Goal: Task Accomplishment & Management: Use online tool/utility

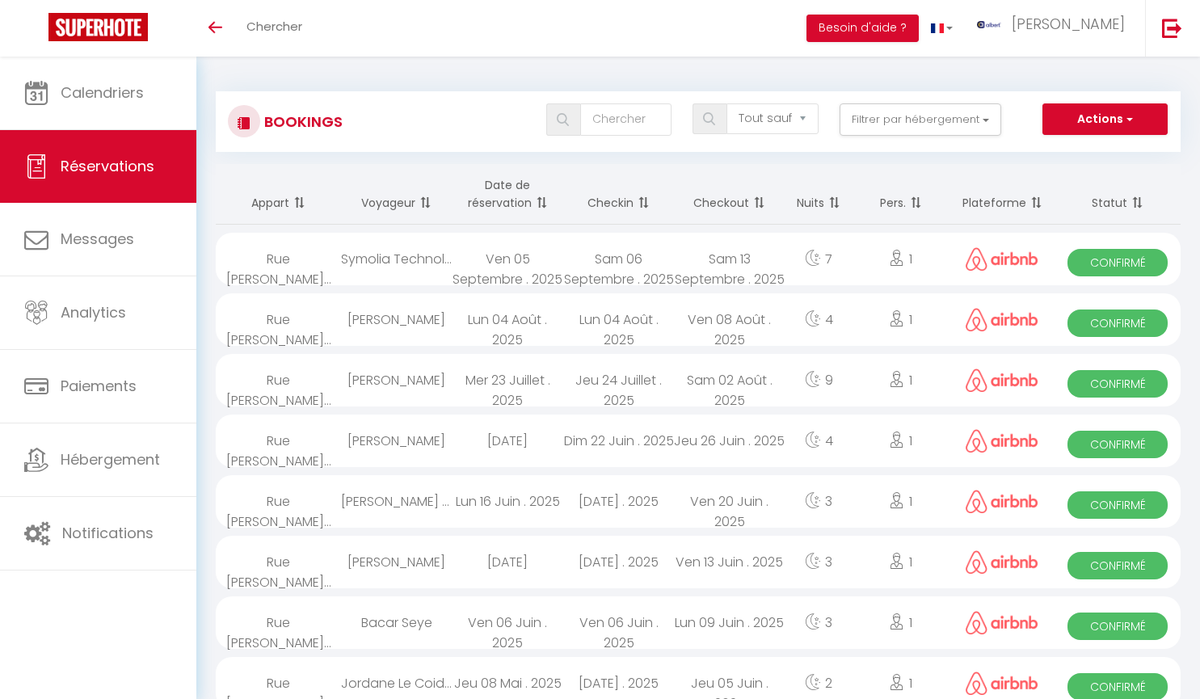
select select "not_cancelled"
click at [985, 110] on button "Filtrer par hébergement" at bounding box center [921, 119] width 162 height 32
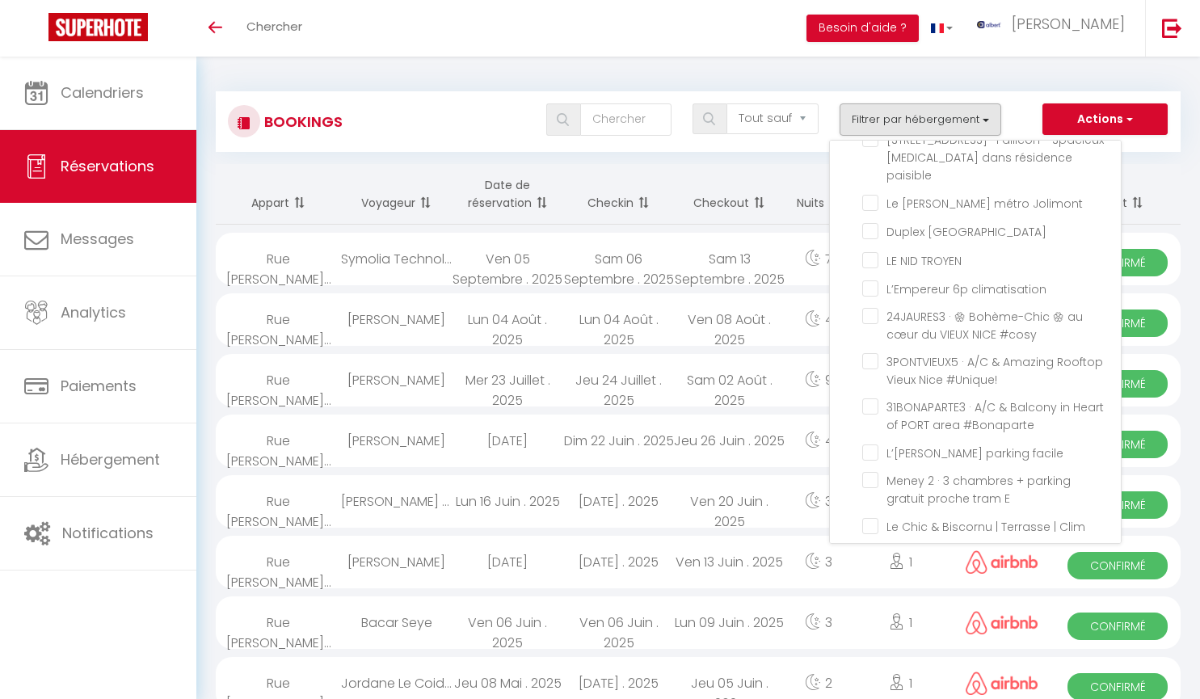
scroll to position [6888, 0]
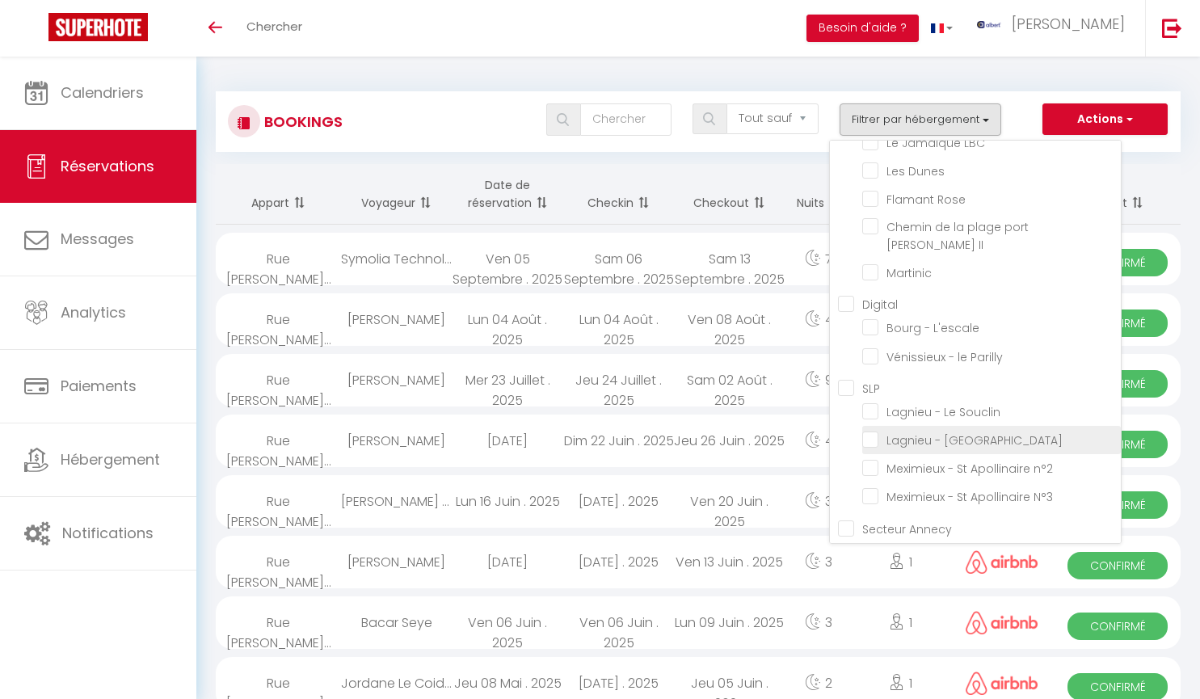
click at [876, 431] on input "Lagnieu - [GEOGRAPHIC_DATA]" at bounding box center [991, 439] width 259 height 16
checkbox input "true"
checkbox input "false"
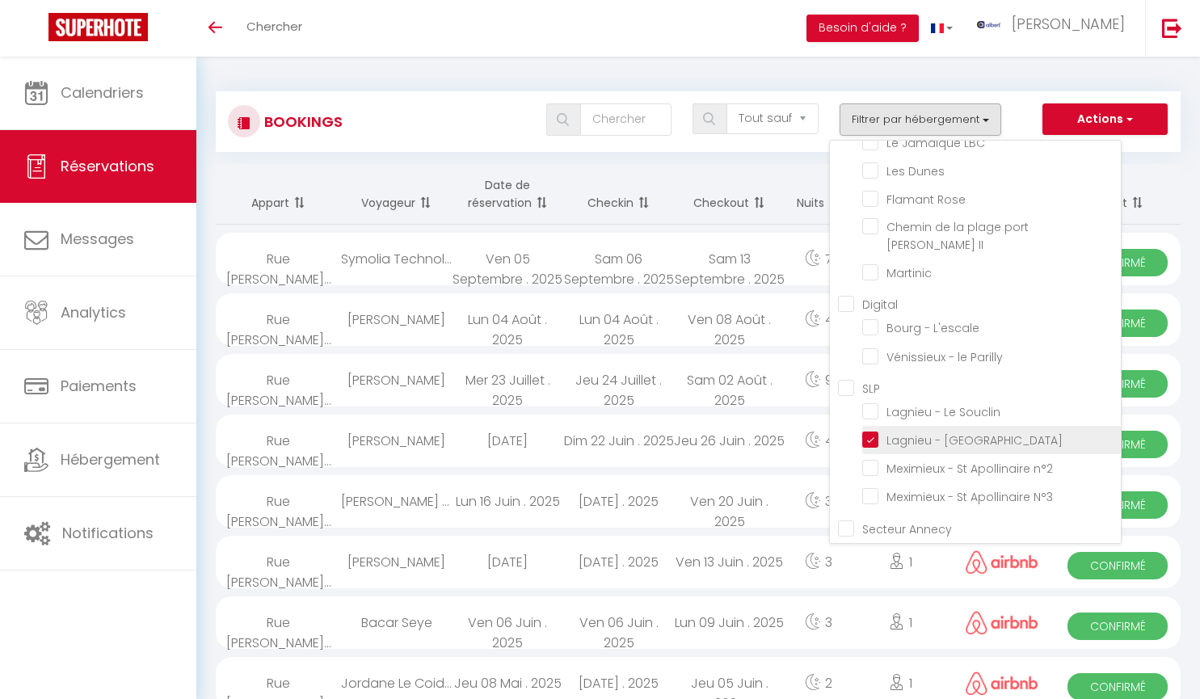
checkbox input "false"
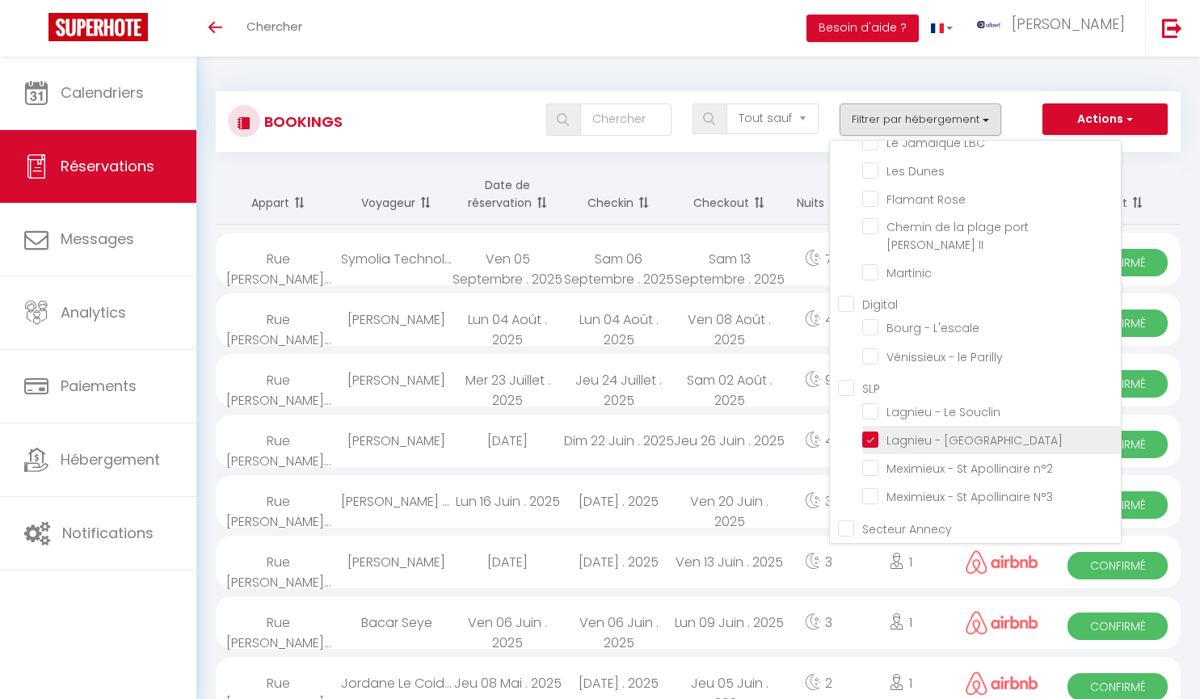
checkbox input "false"
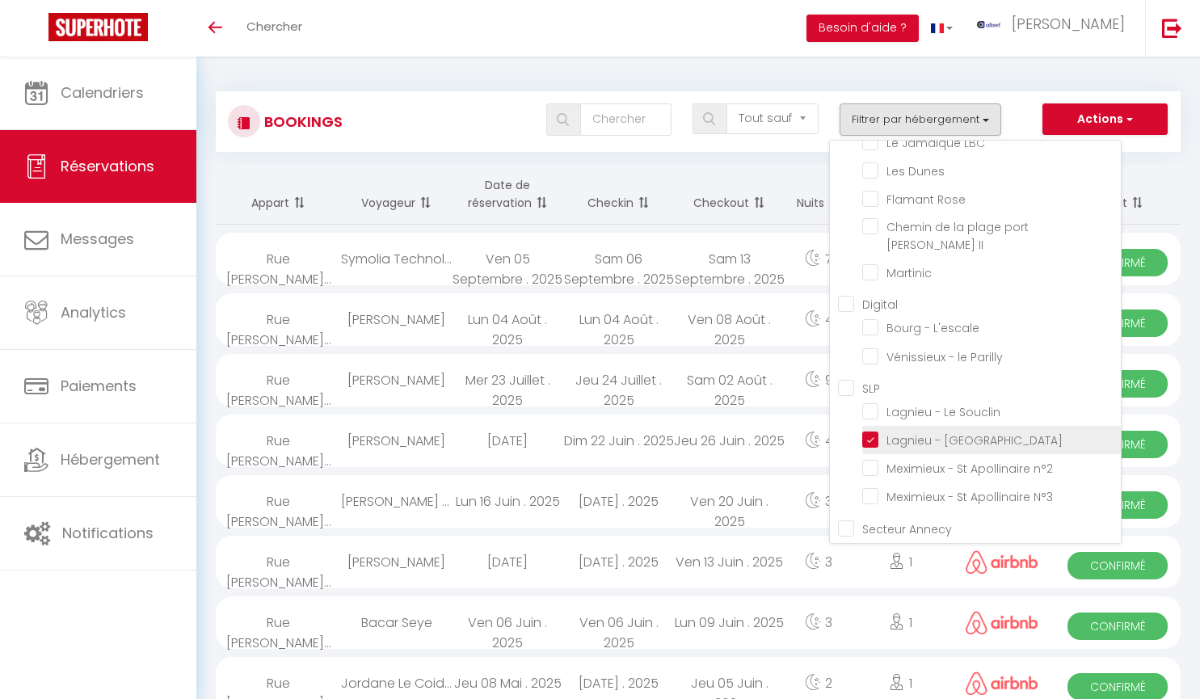
checkbox input "false"
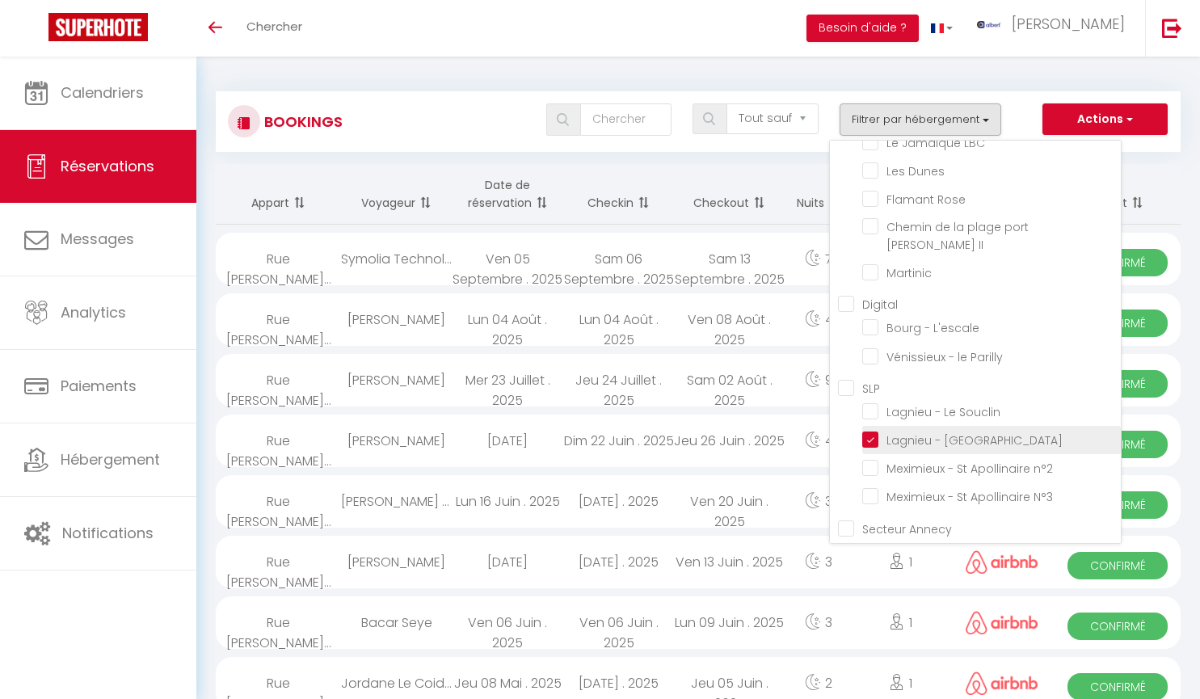
checkbox input "false"
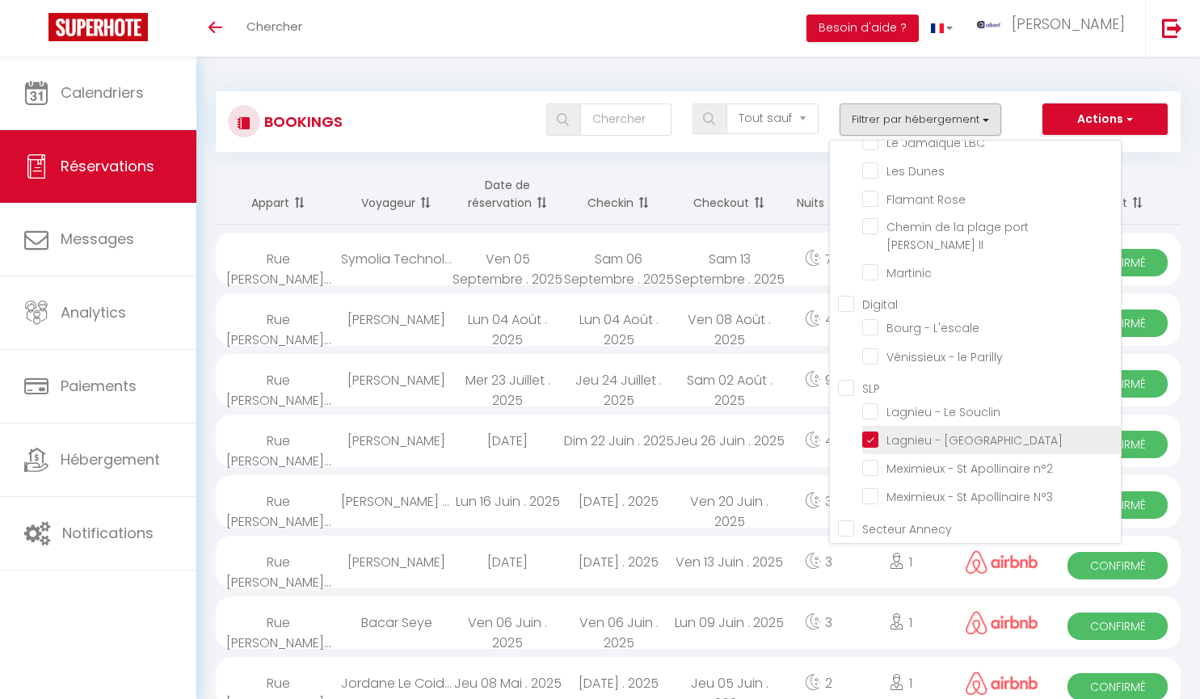
checkbox input "false"
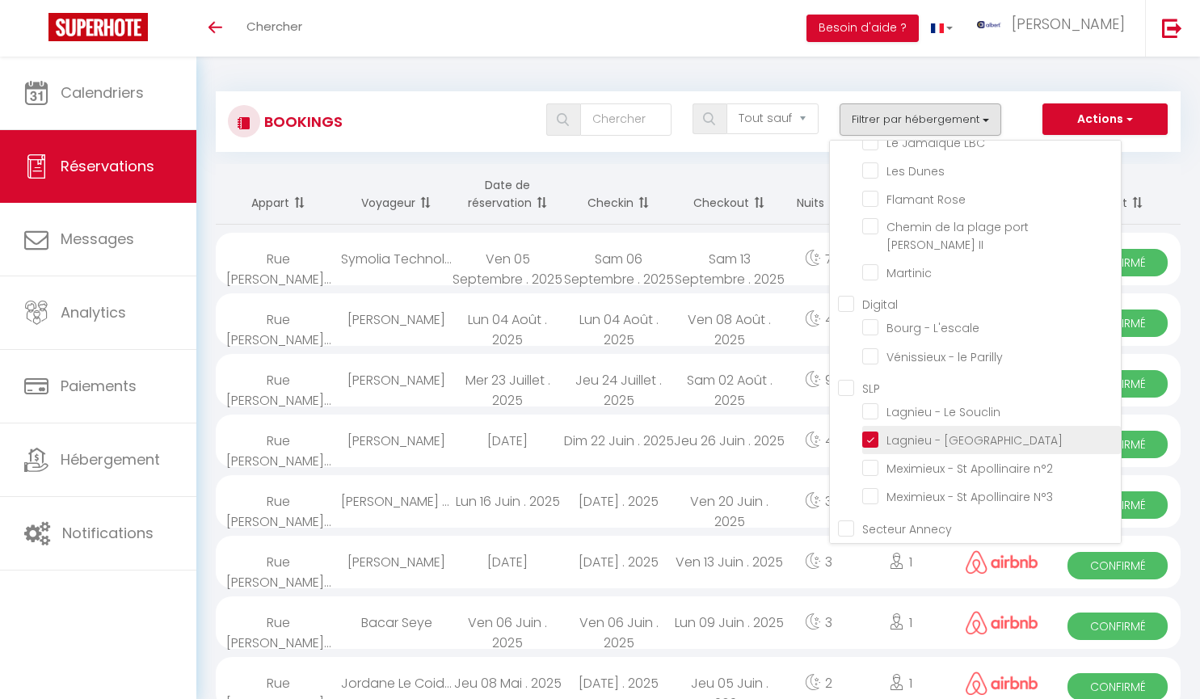
checkbox input "false"
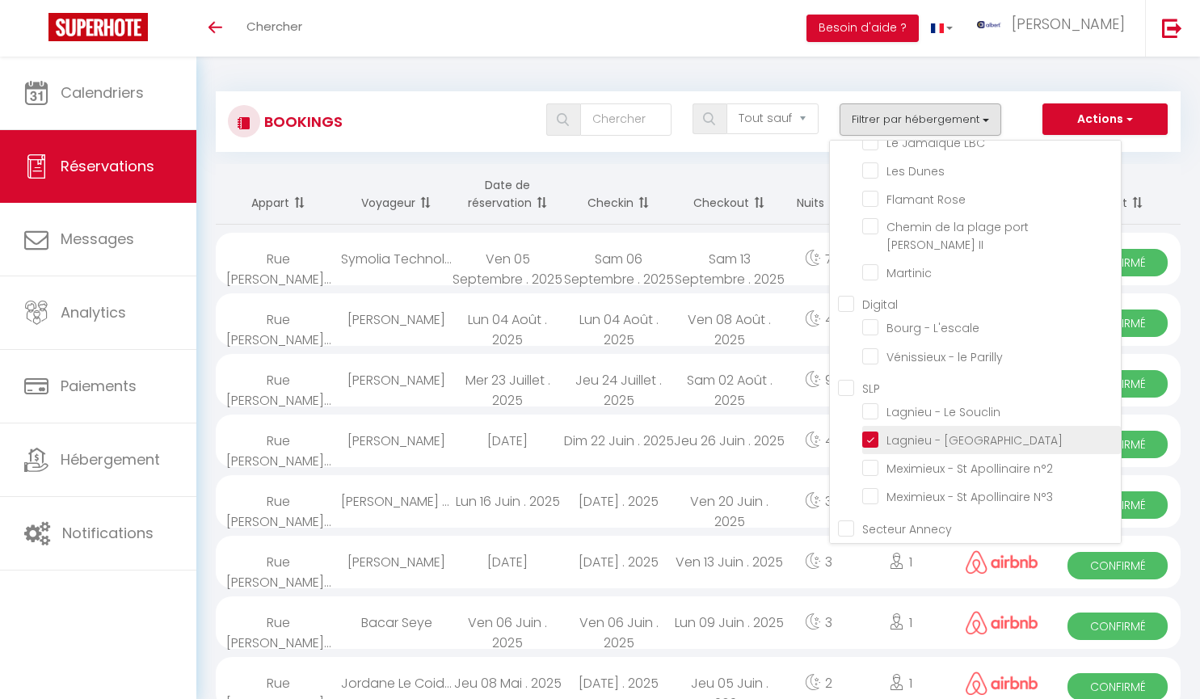
checkbox input "false"
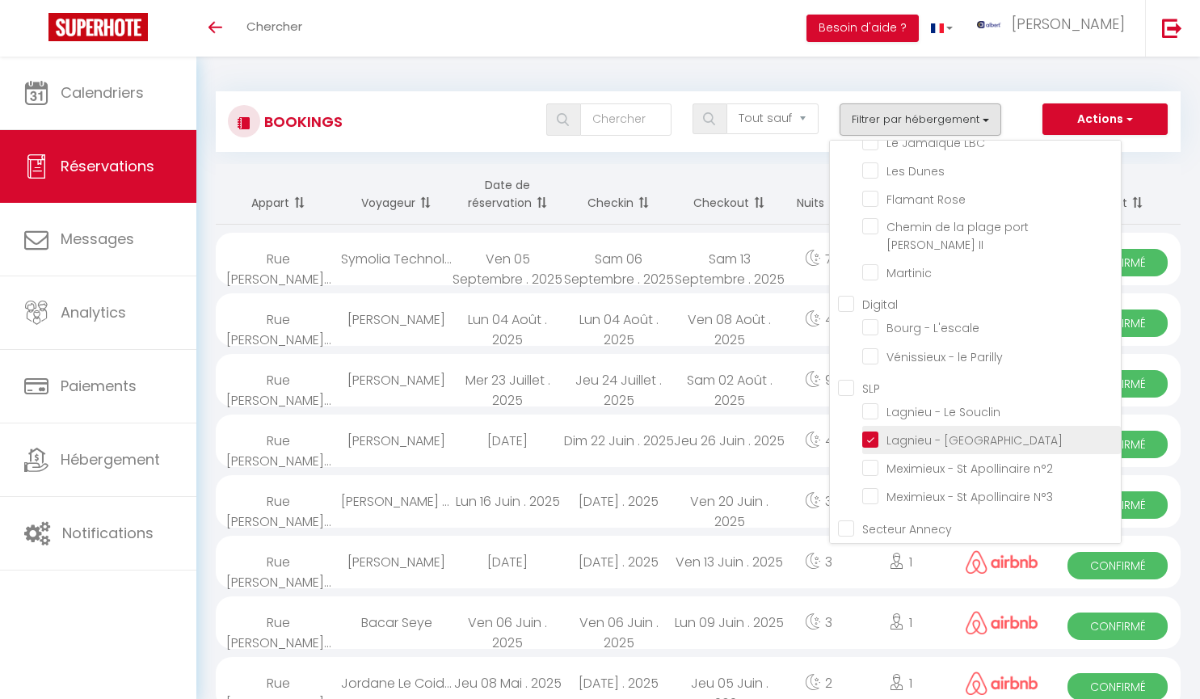
checkbox input "false"
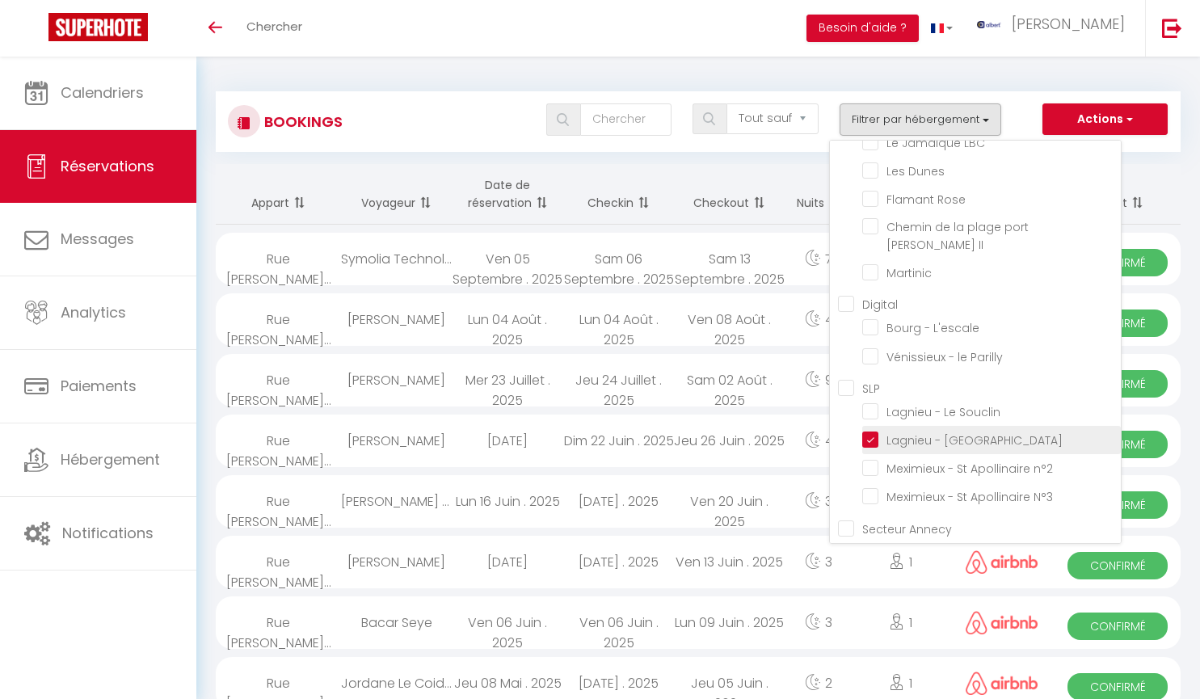
checkbox input "false"
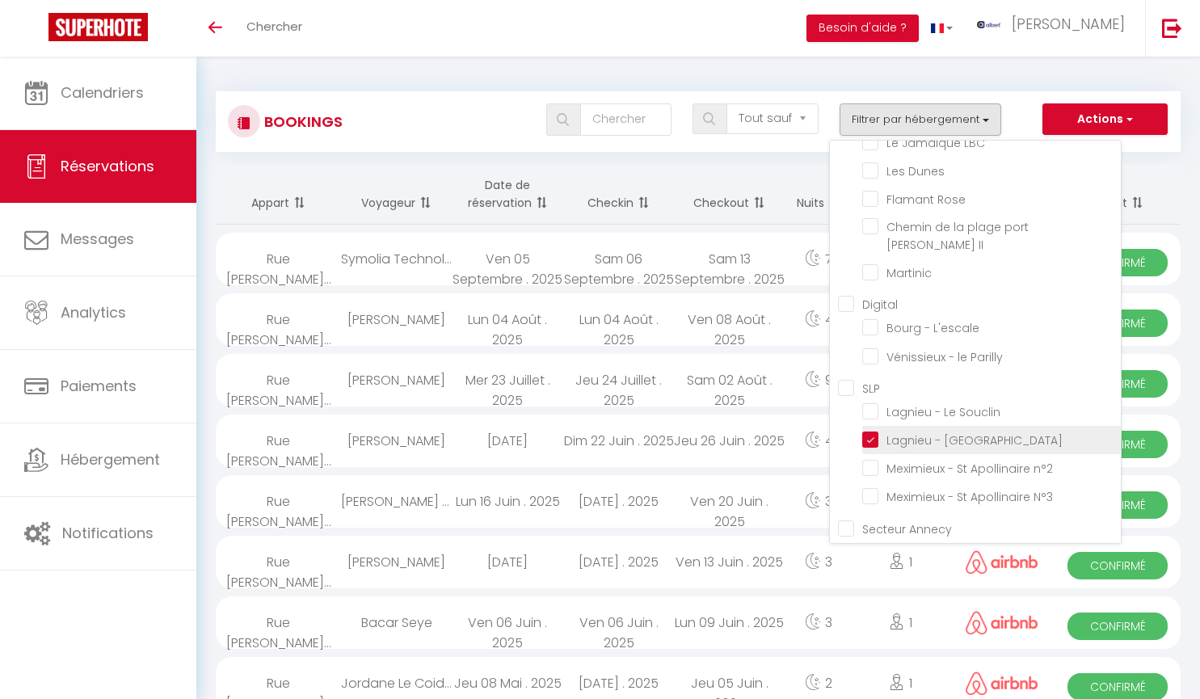
checkbox input "false"
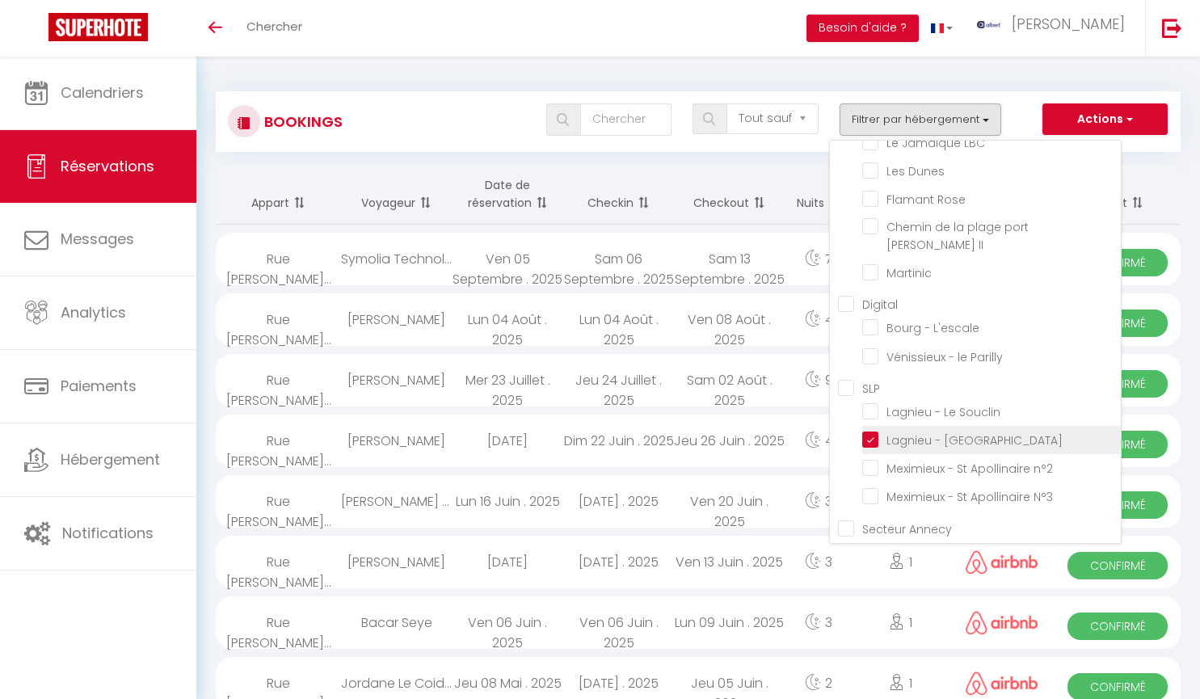
checkbox input "false"
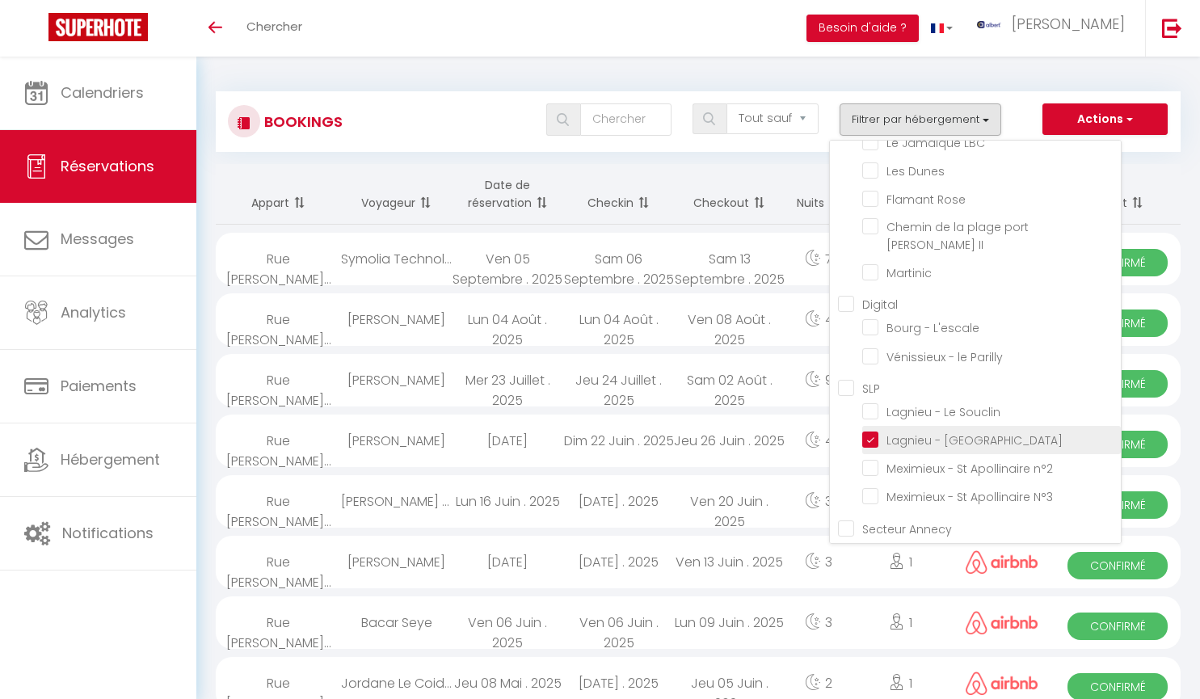
checkbox input "false"
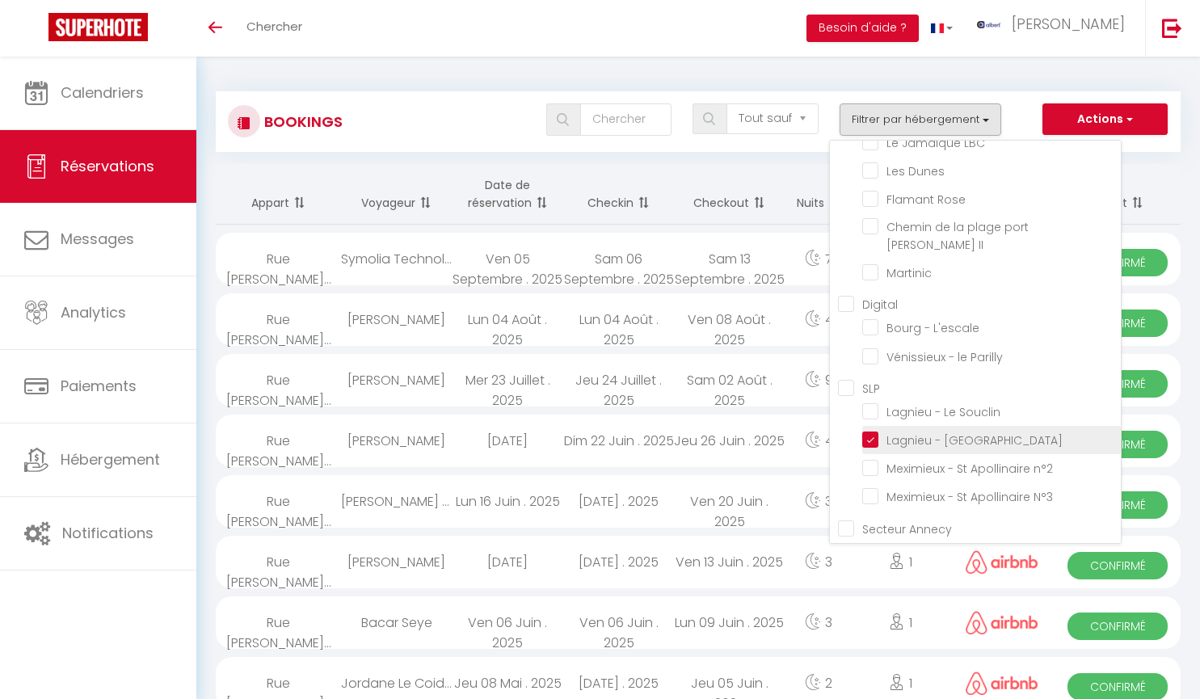
checkbox input "false"
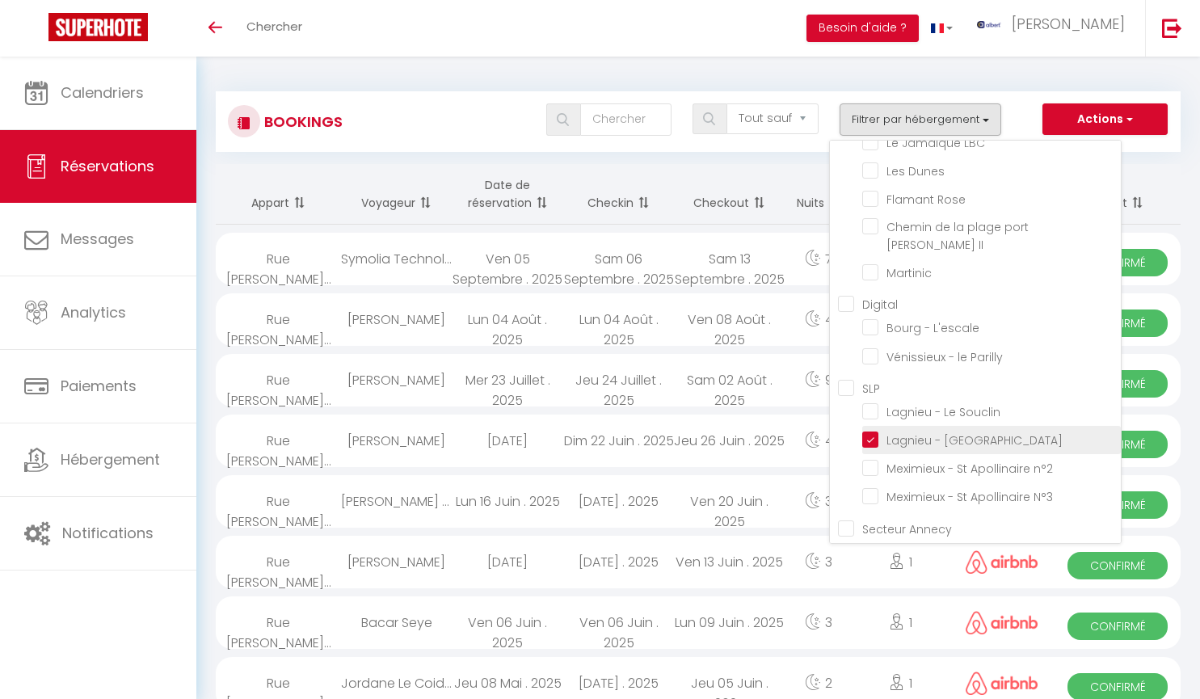
checkbox input "false"
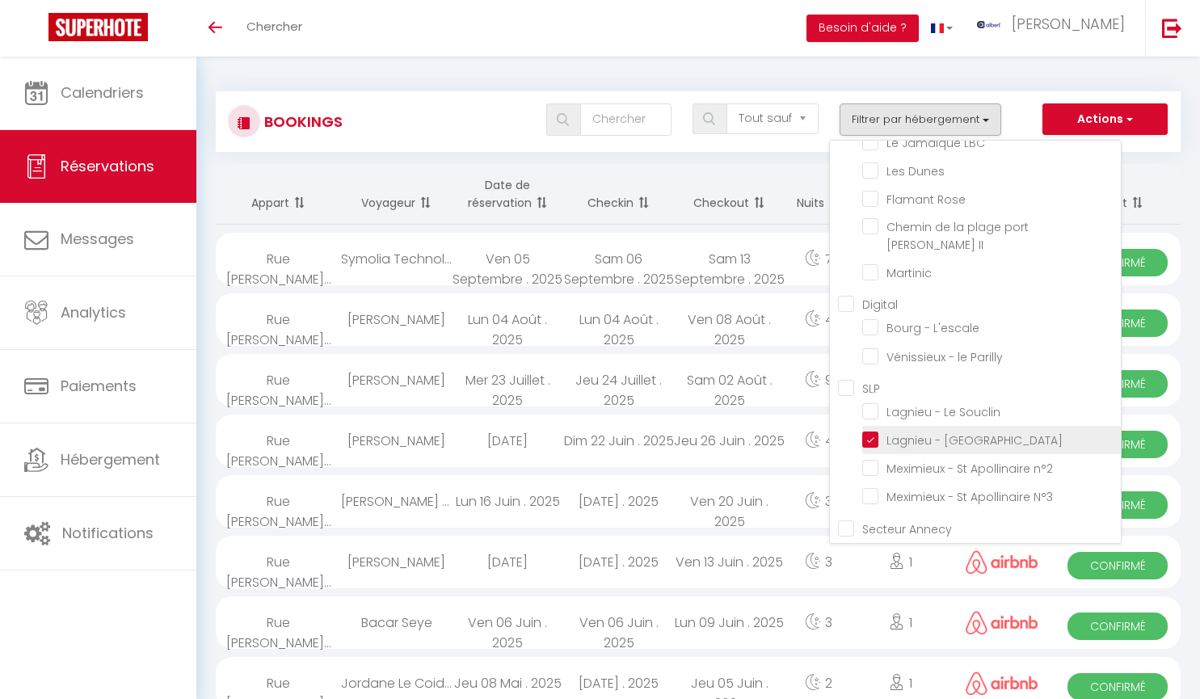
checkbox input "false"
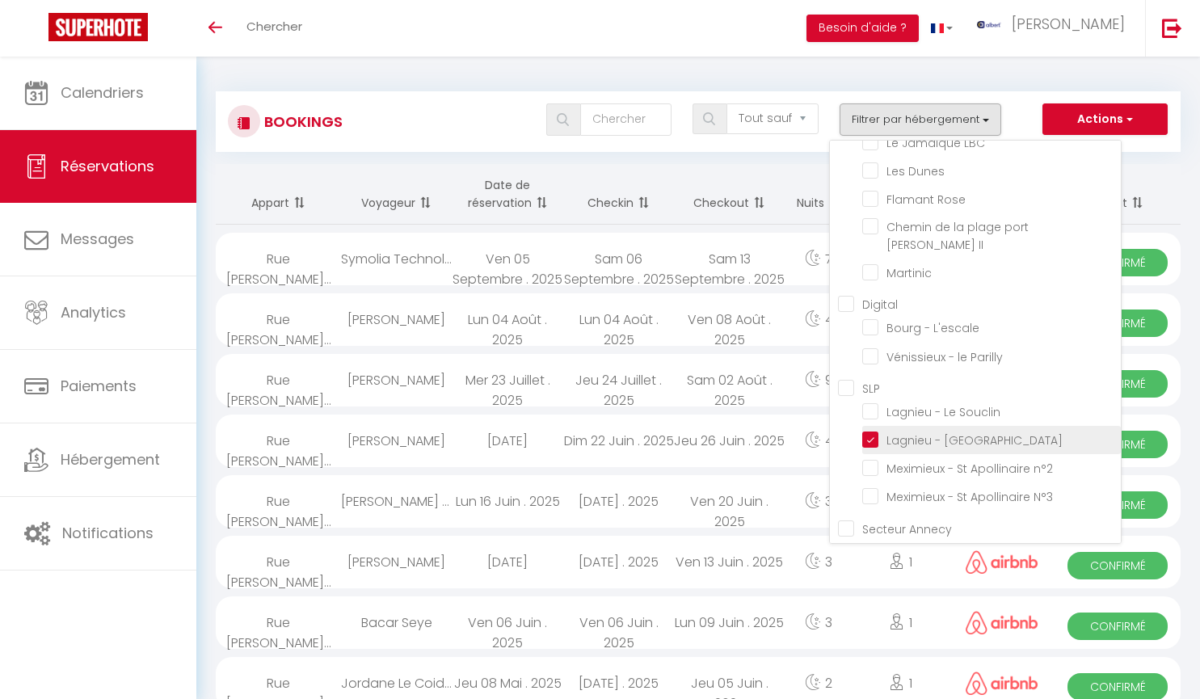
checkbox input "false"
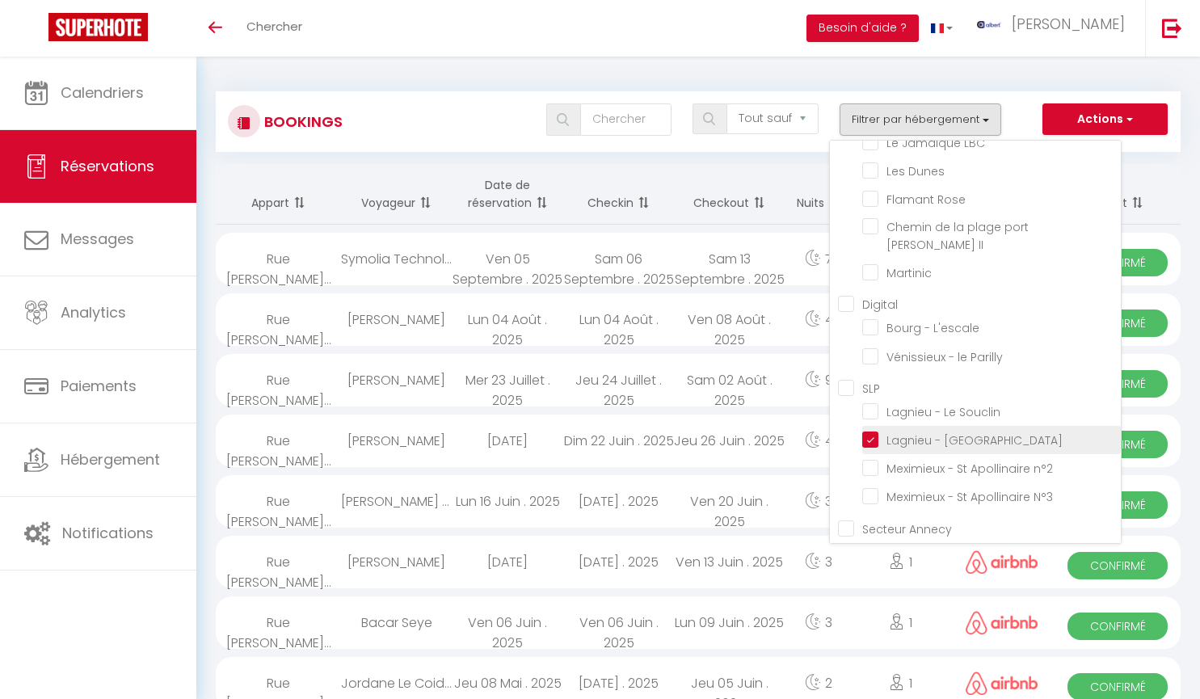
checkbox input "false"
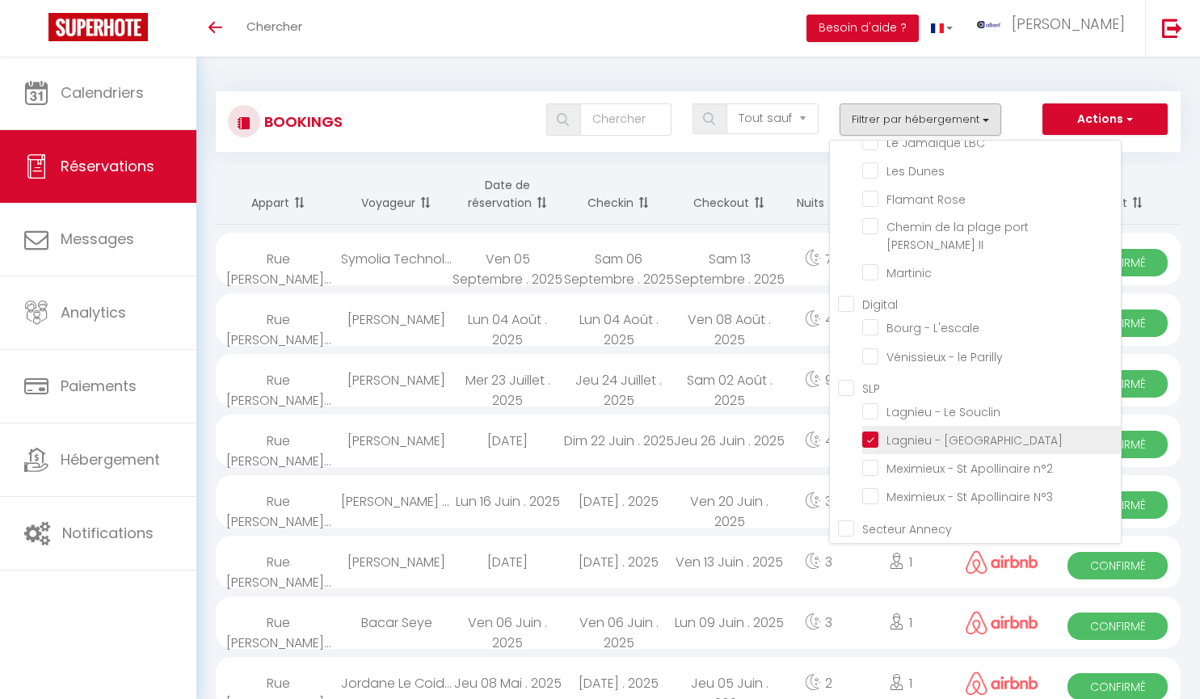
checkbox input "false"
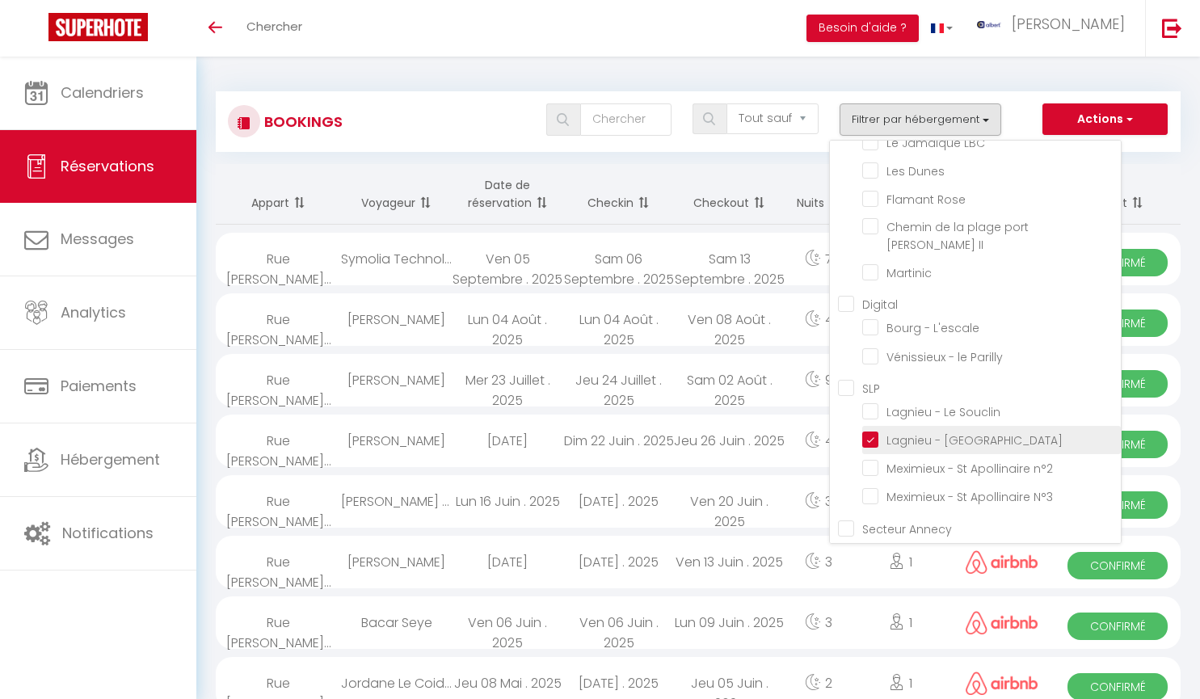
checkbox input "false"
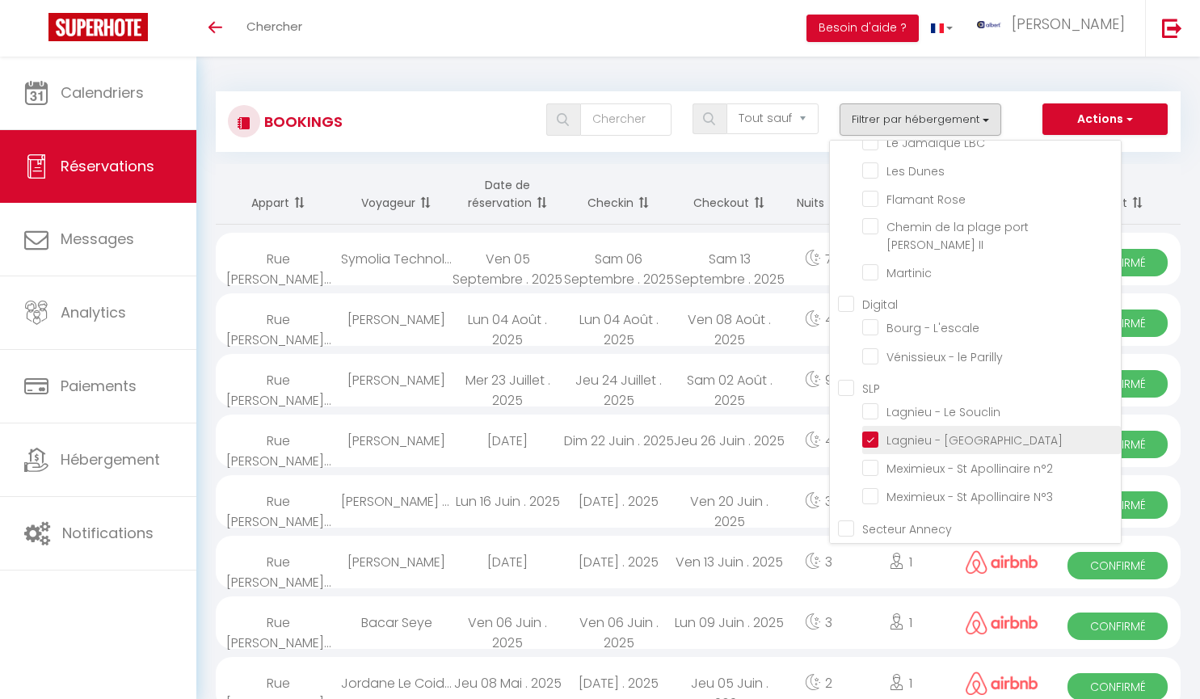
checkbox input "false"
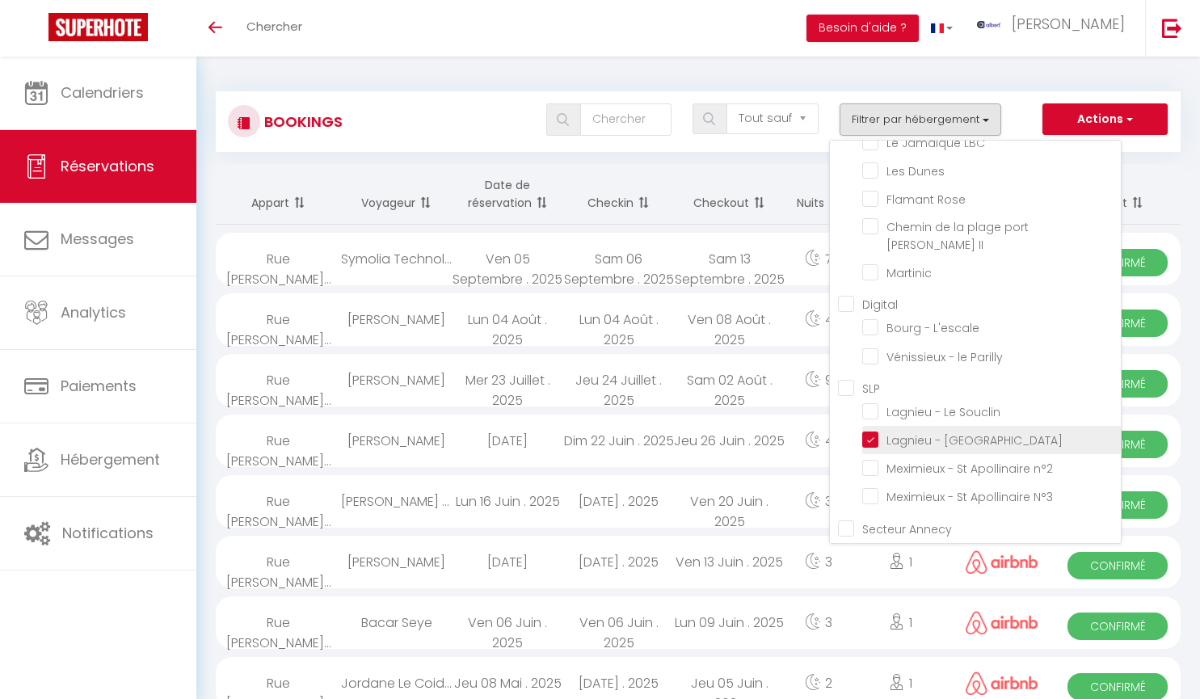
checkbox input "false"
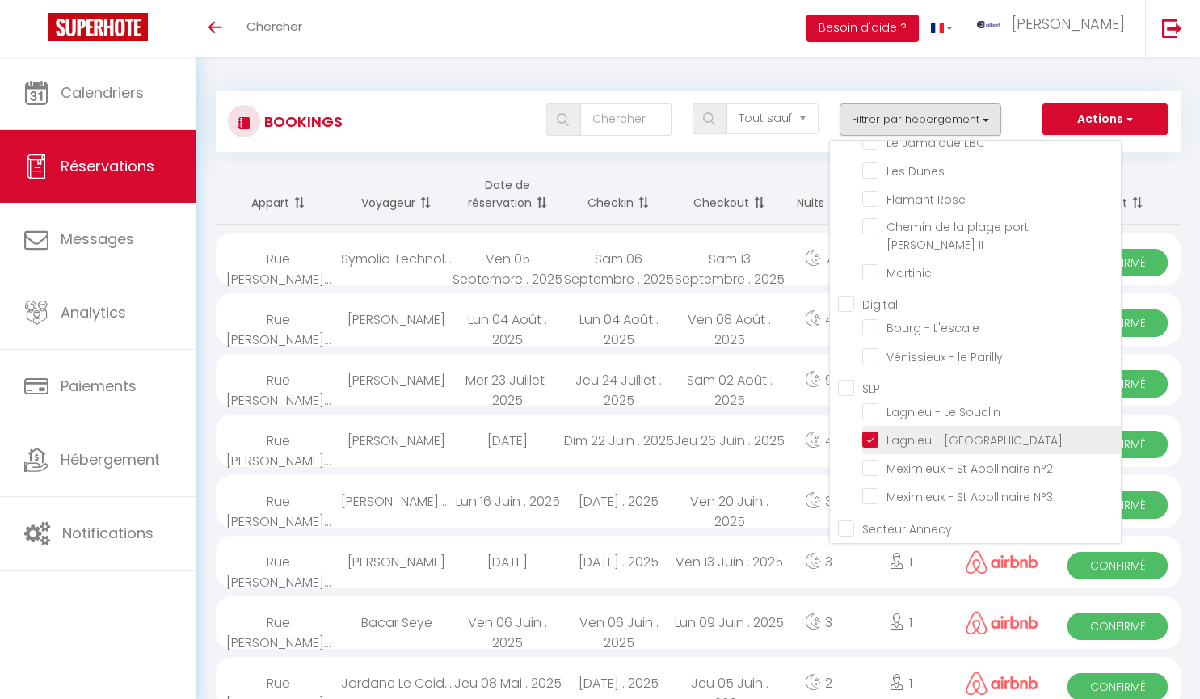
checkbox input "false"
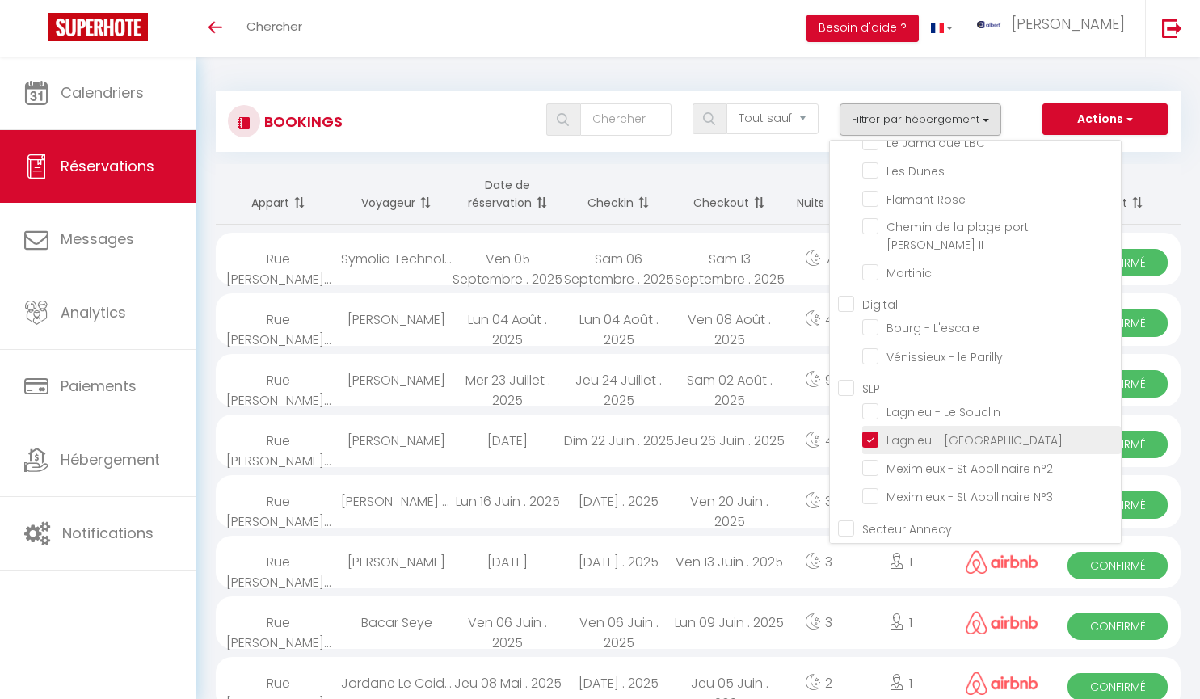
checkbox input "false"
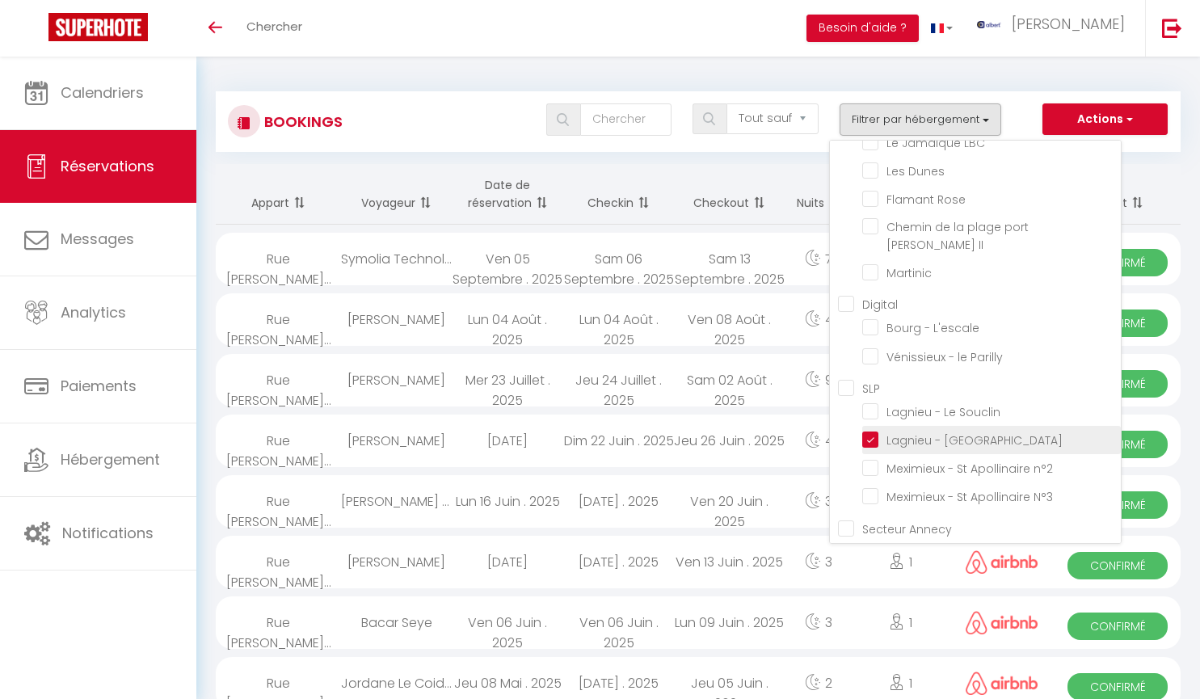
checkbox input "false"
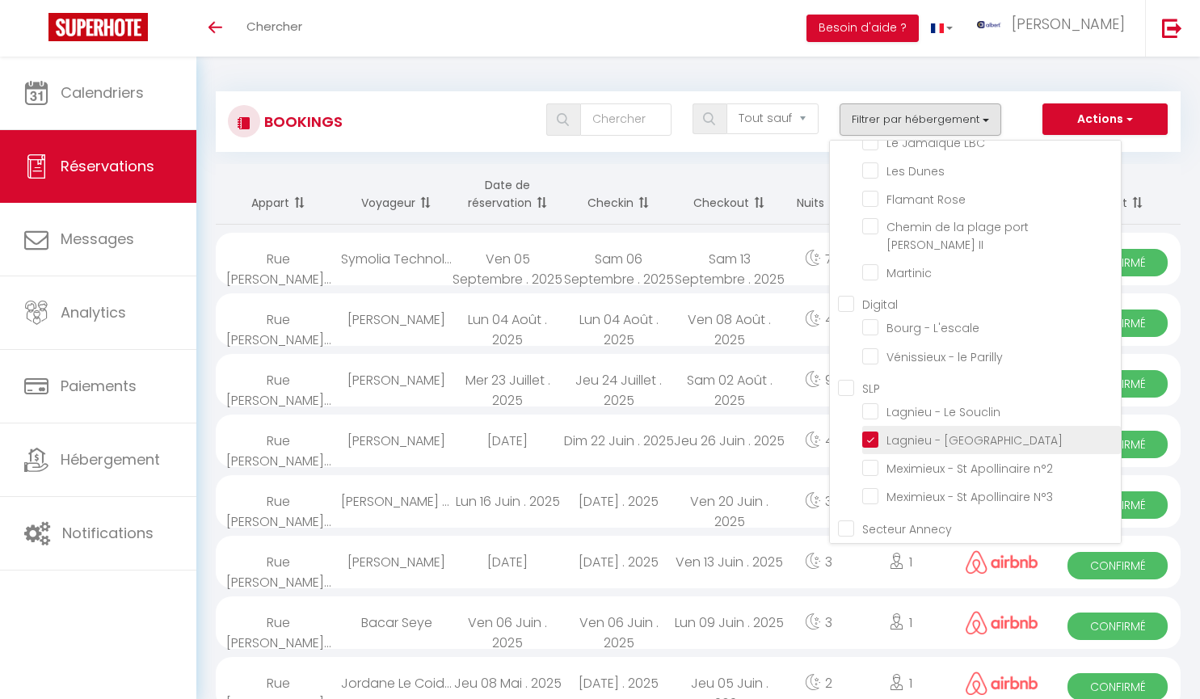
checkbox input "false"
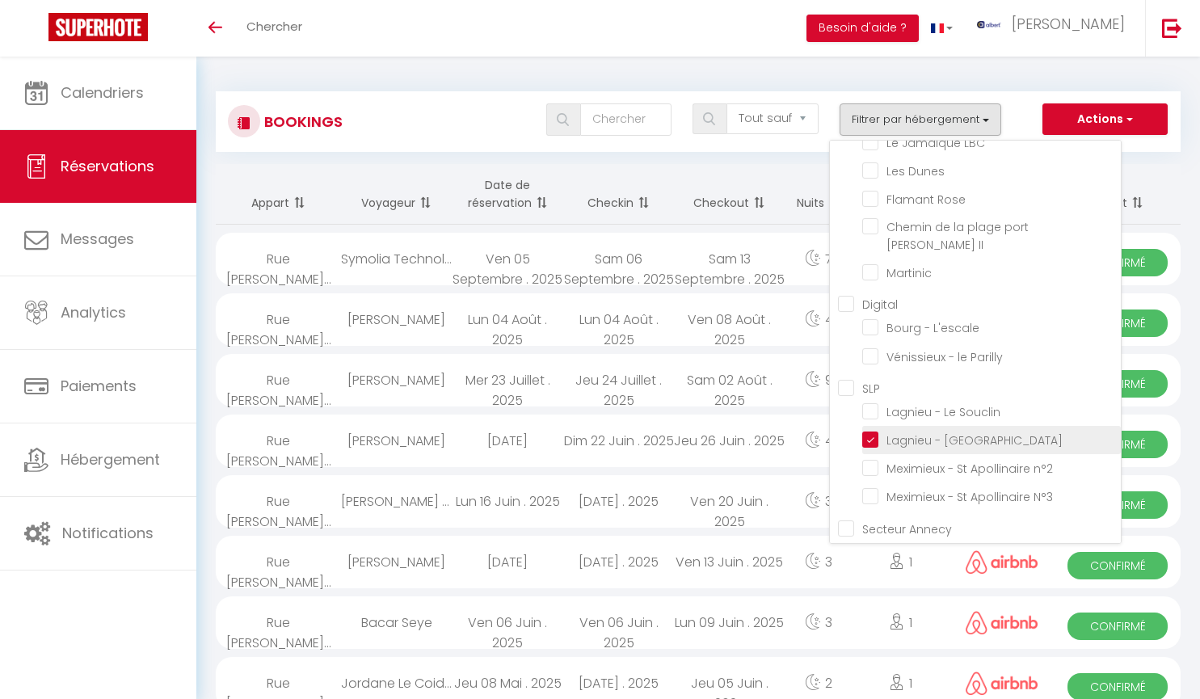
checkbox input "false"
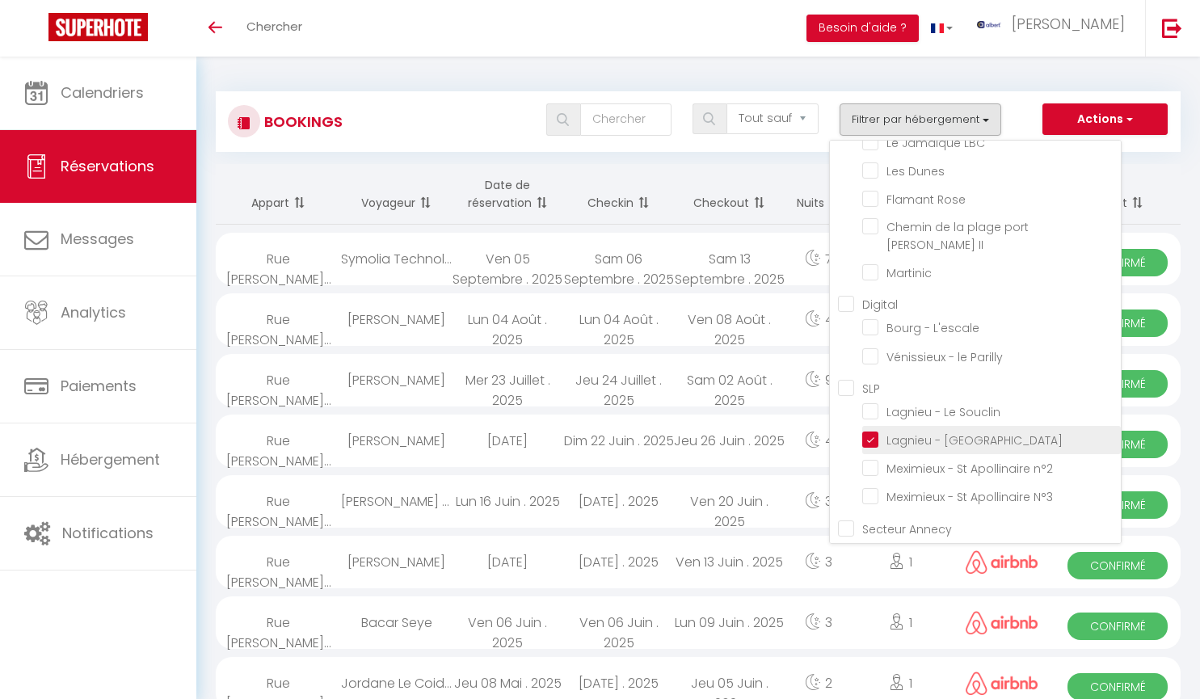
checkbox input "false"
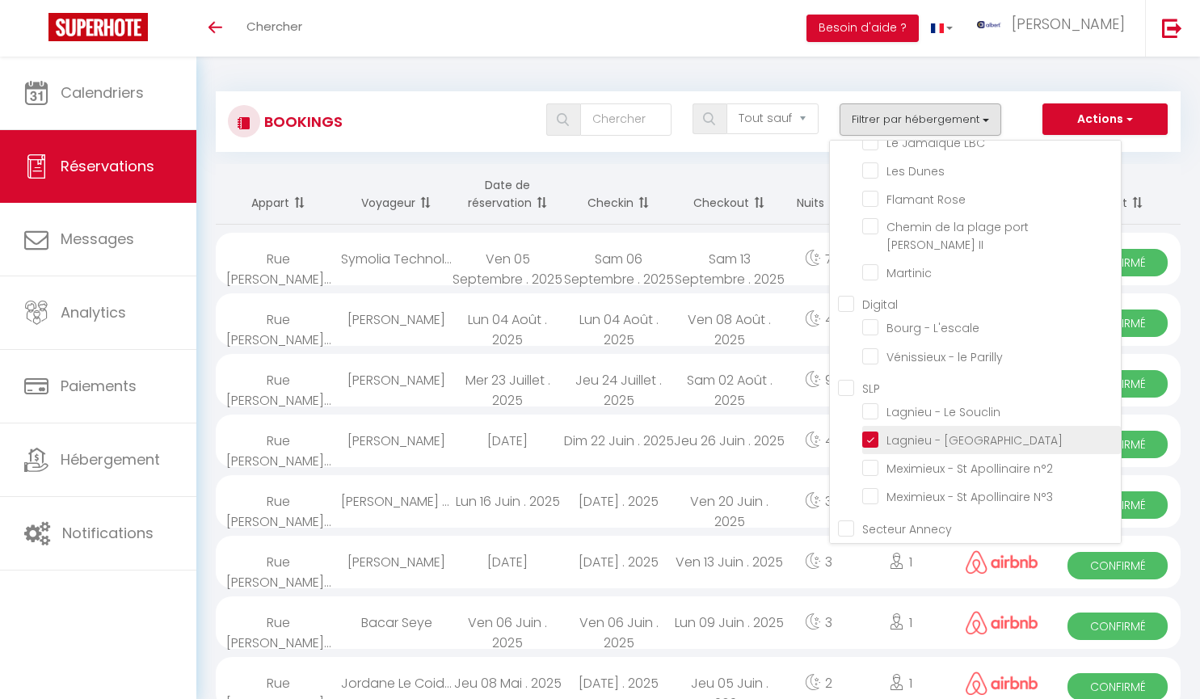
checkbox input "false"
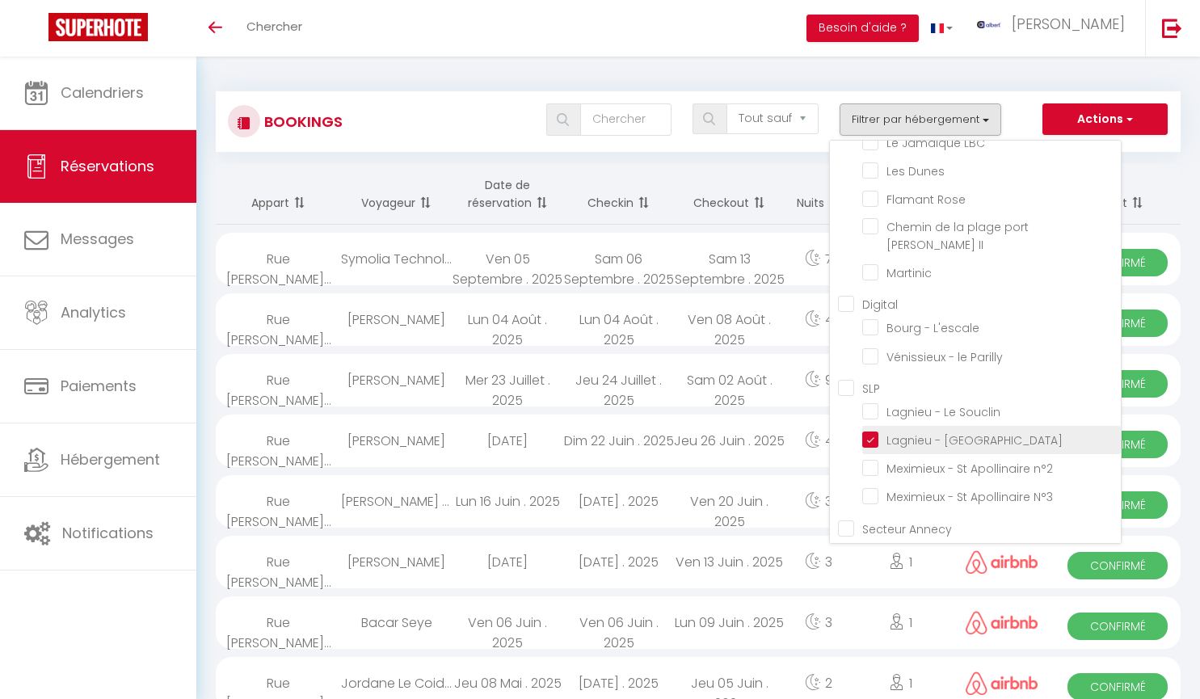
checkbox input "false"
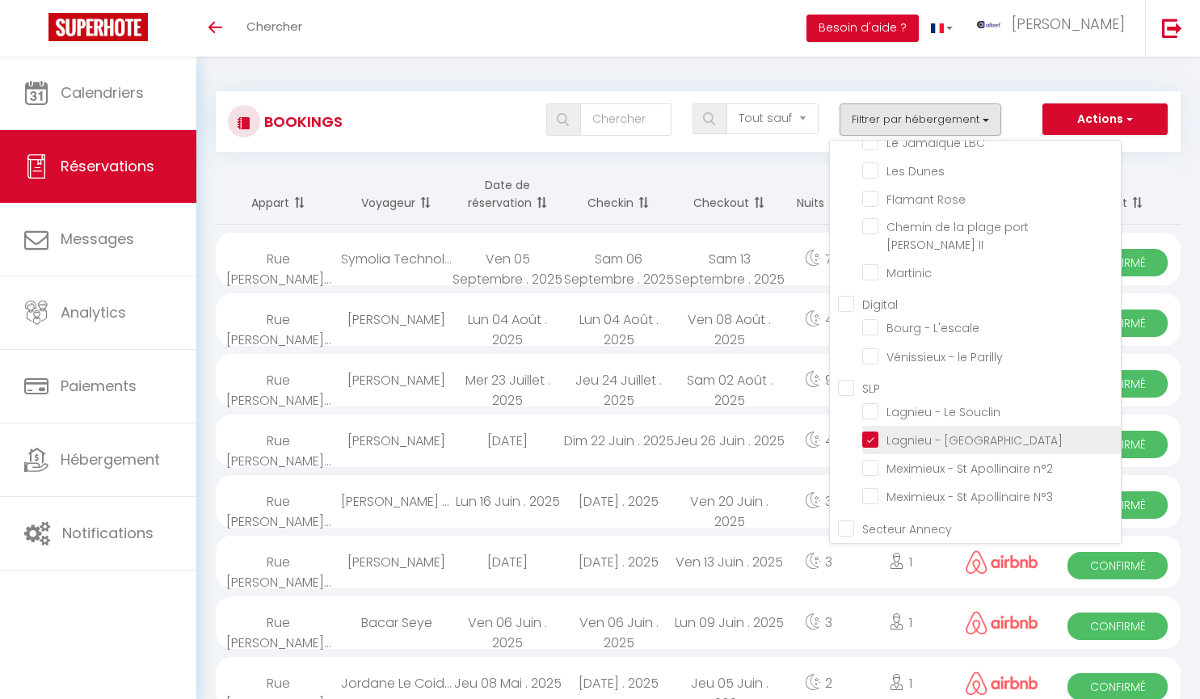
checkbox input "false"
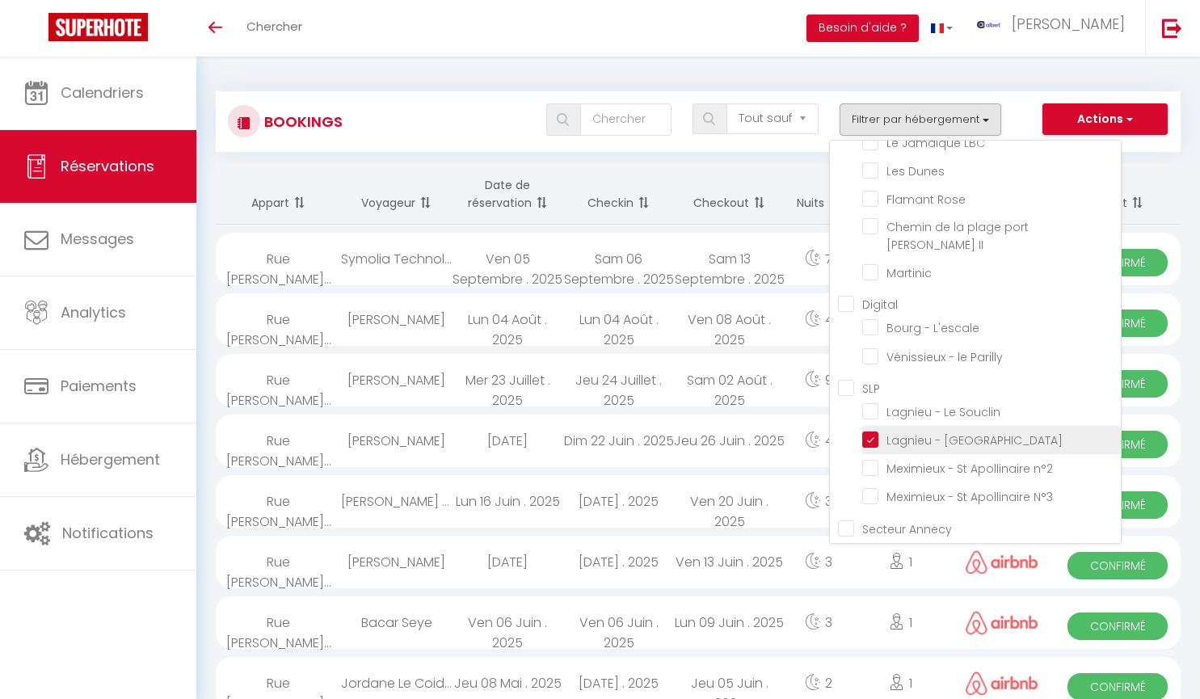
checkbox input "false"
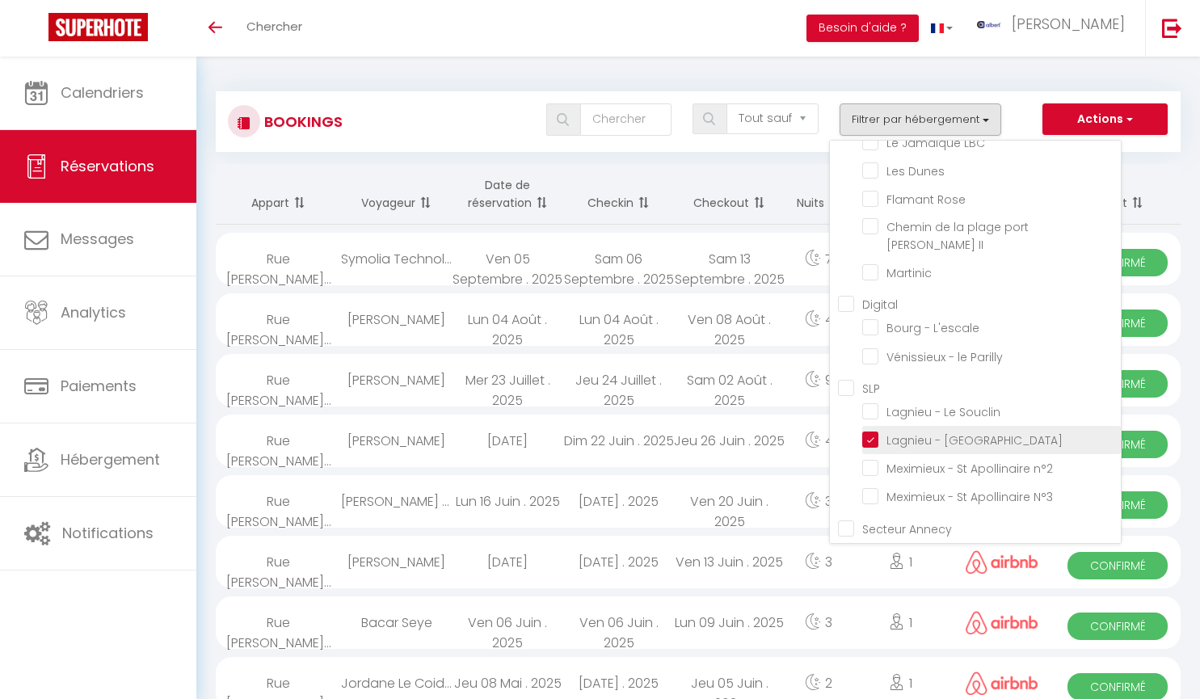
checkbox input "false"
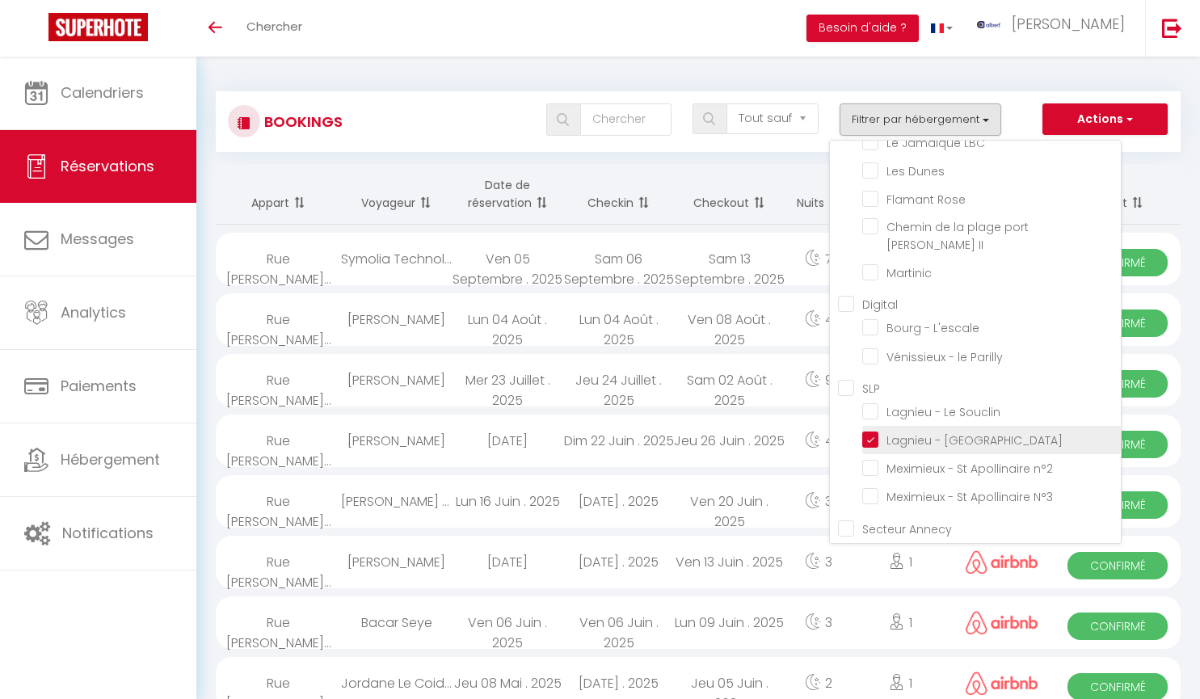
checkbox input "false"
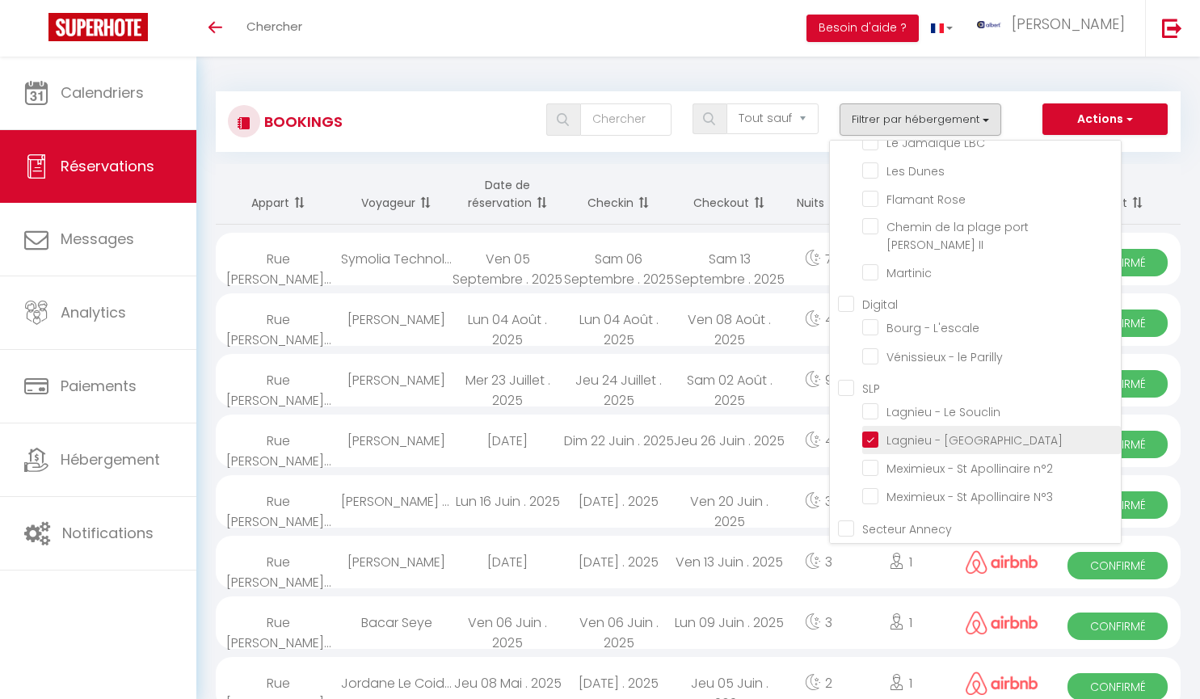
checkbox input "false"
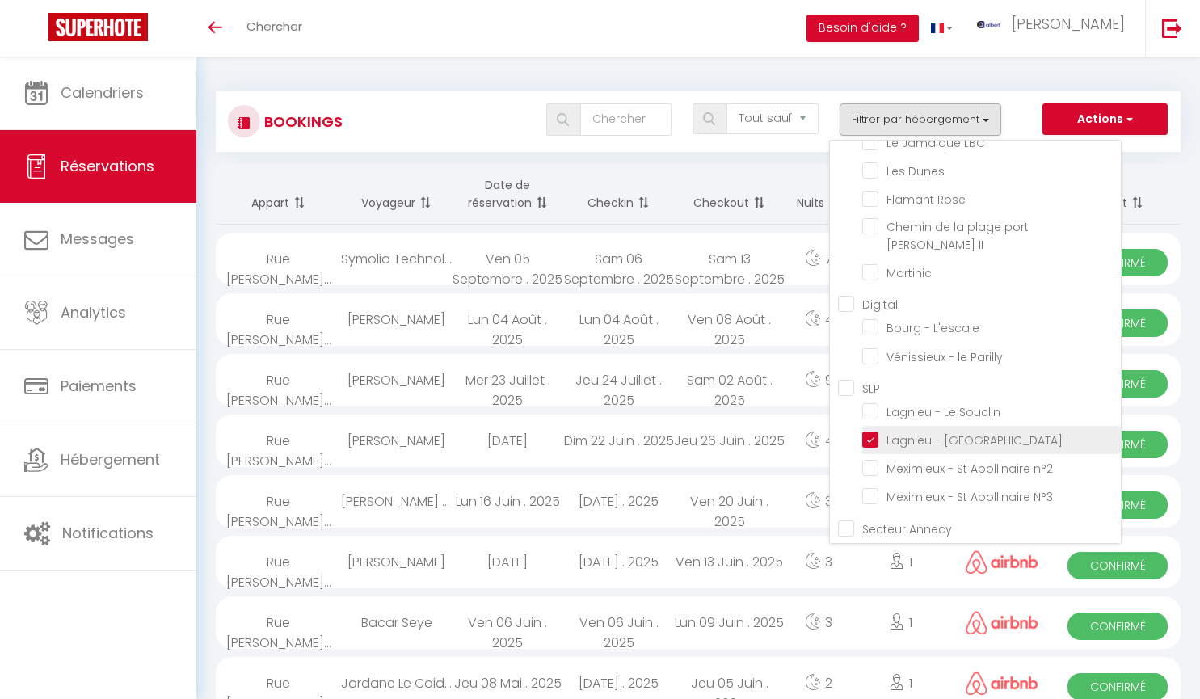
checkbox input "false"
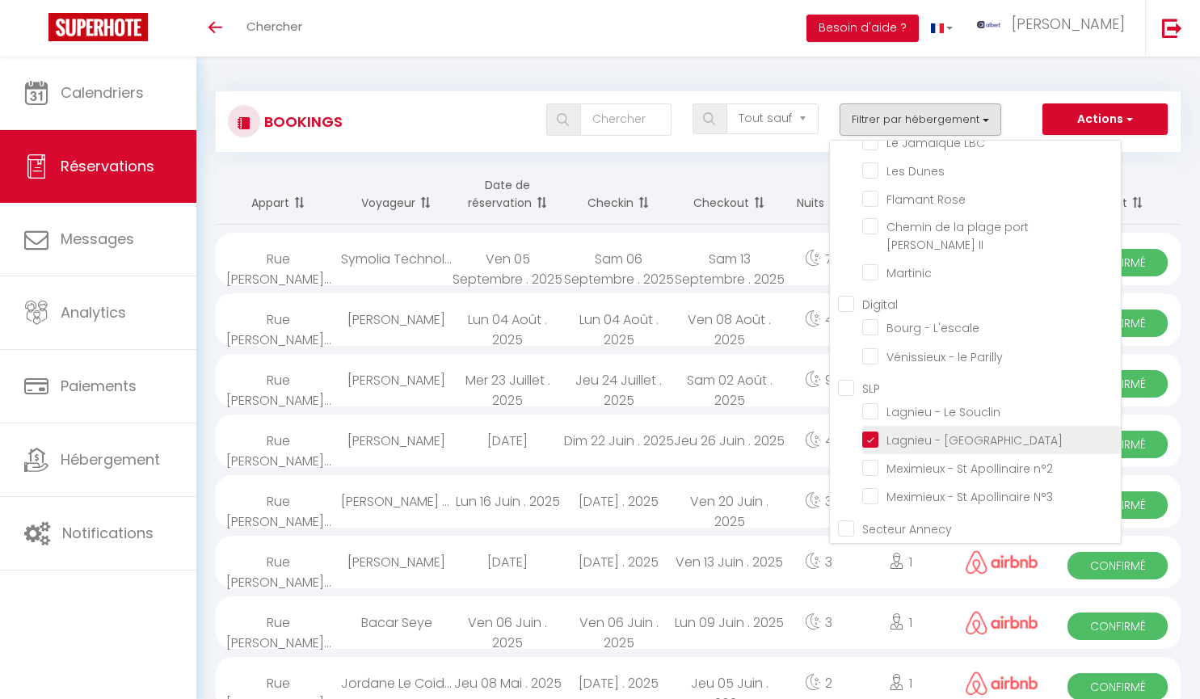
checkbox input "false"
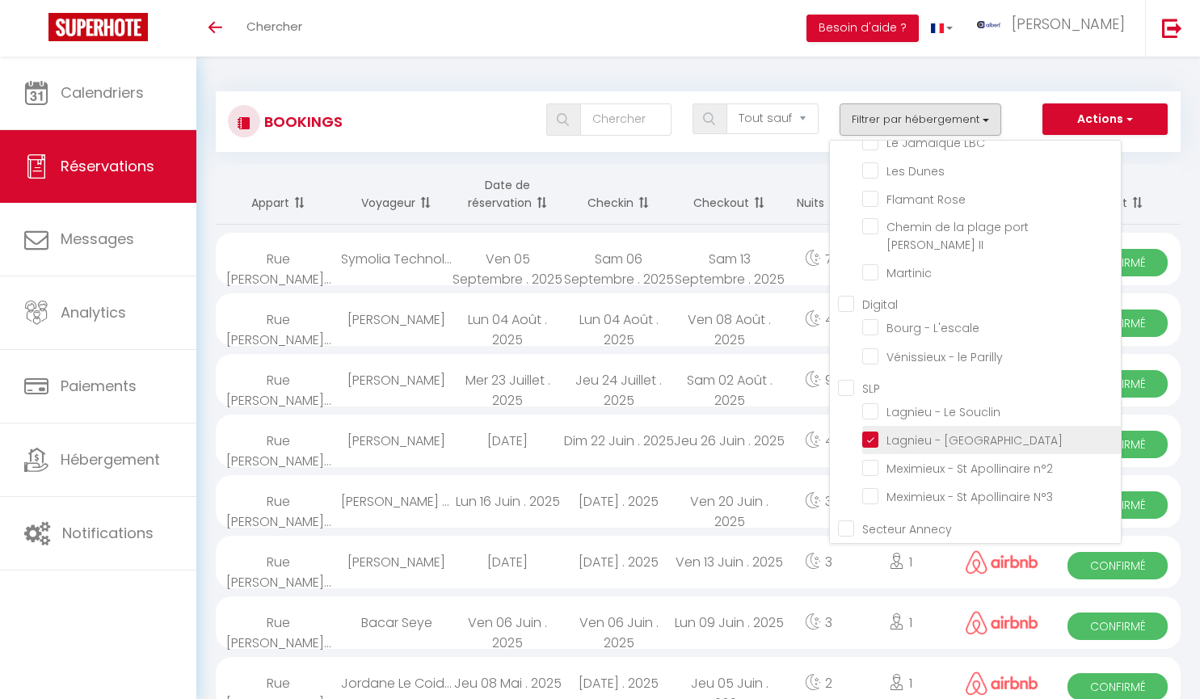
checkbox input "false"
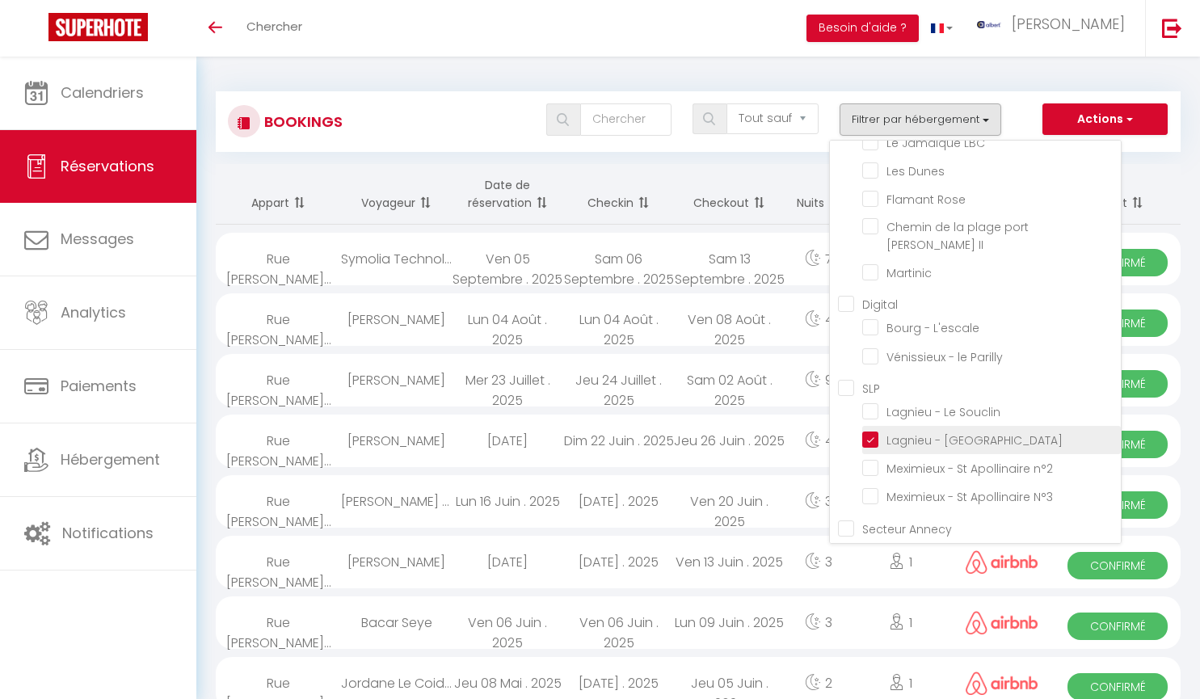
checkbox input "false"
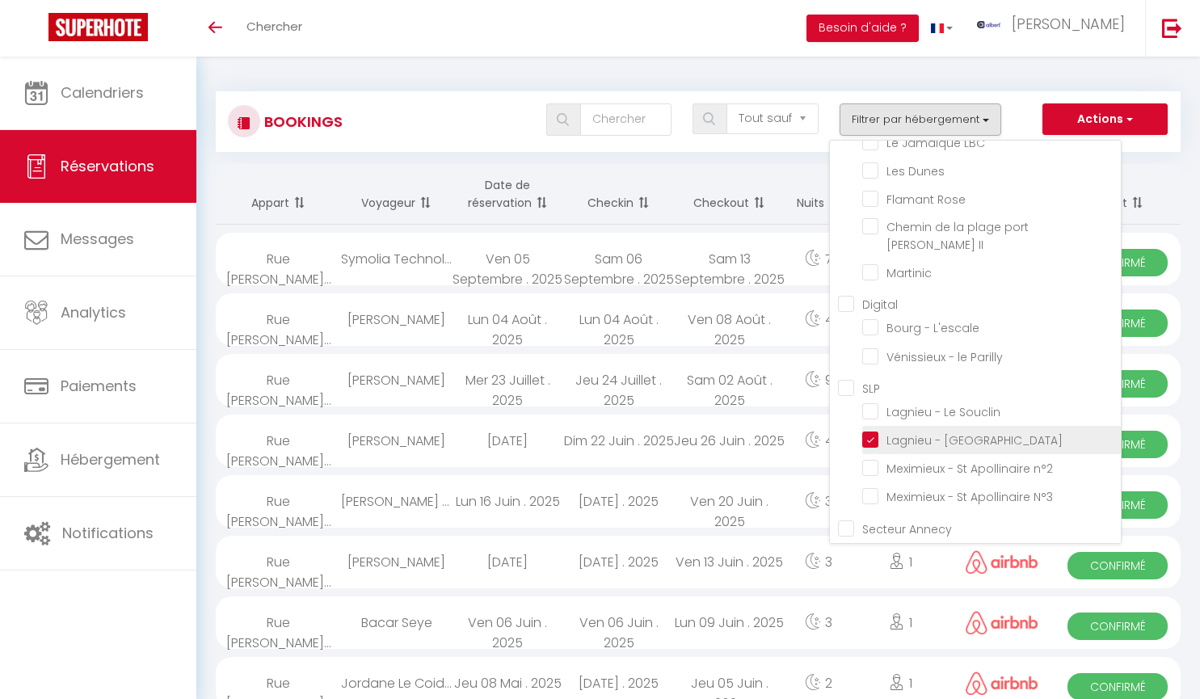
checkbox input "false"
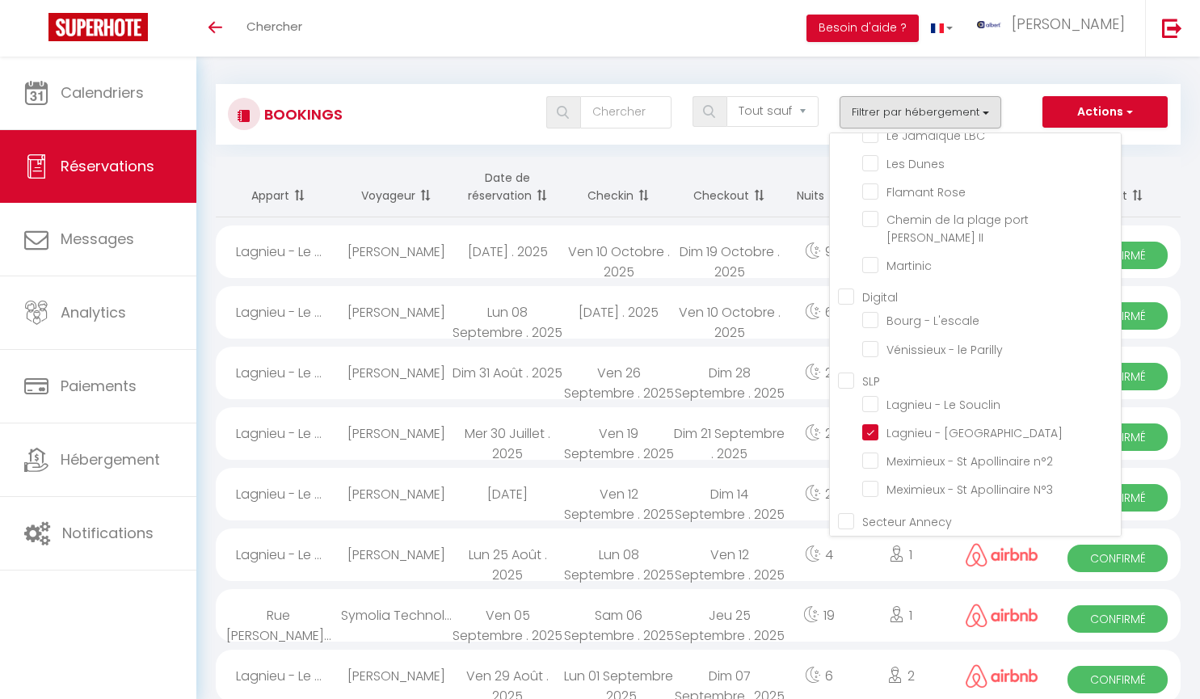
scroll to position [0, 0]
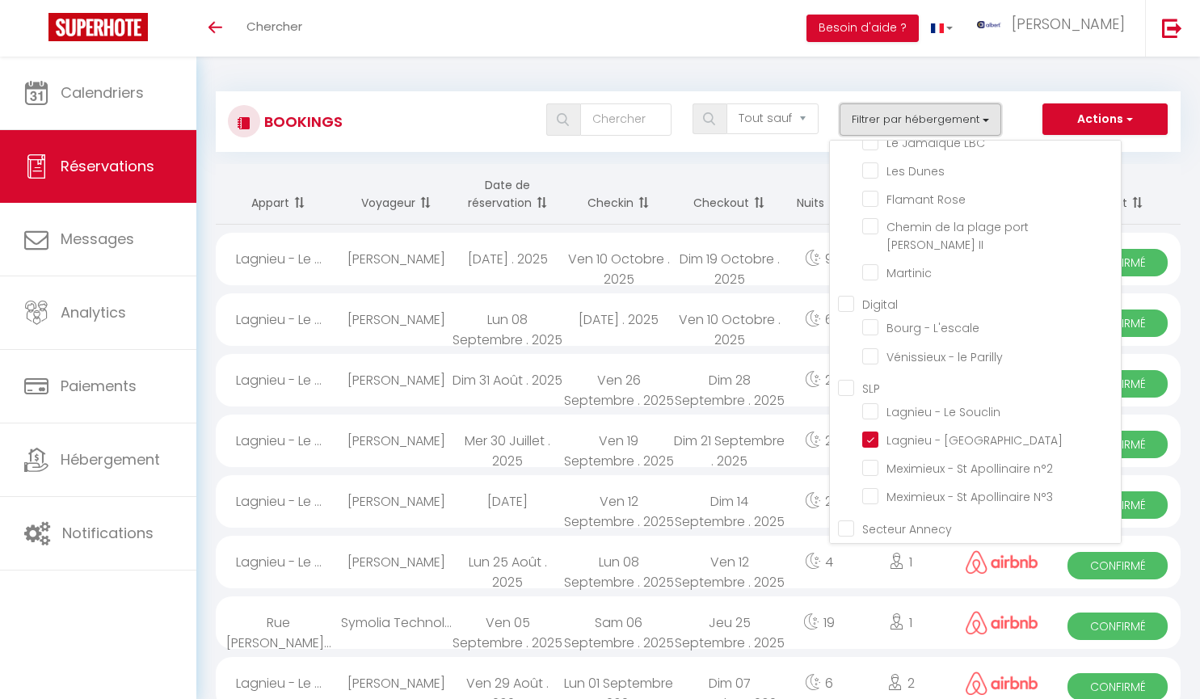
click at [907, 108] on button "Filtrer par hébergement" at bounding box center [921, 119] width 162 height 32
